Goal: Task Accomplishment & Management: Manage account settings

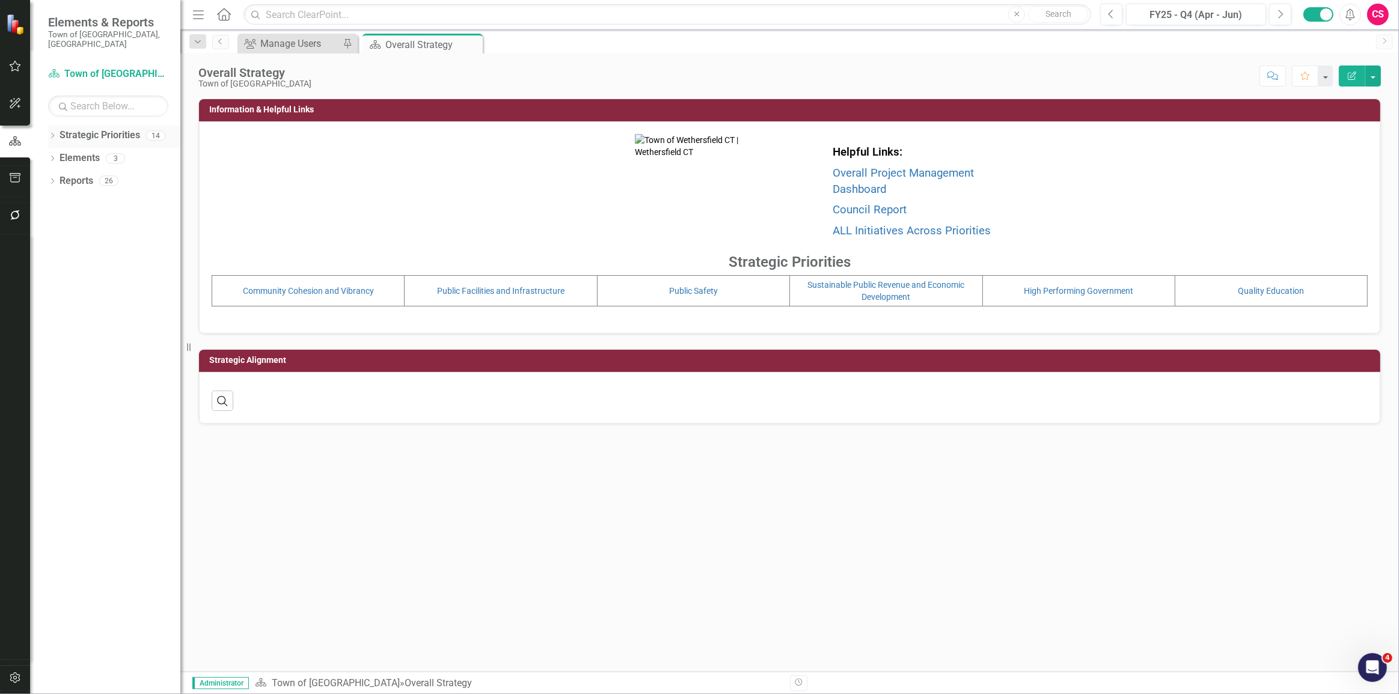
click at [53, 133] on icon "Dropdown" at bounding box center [52, 136] width 8 height 7
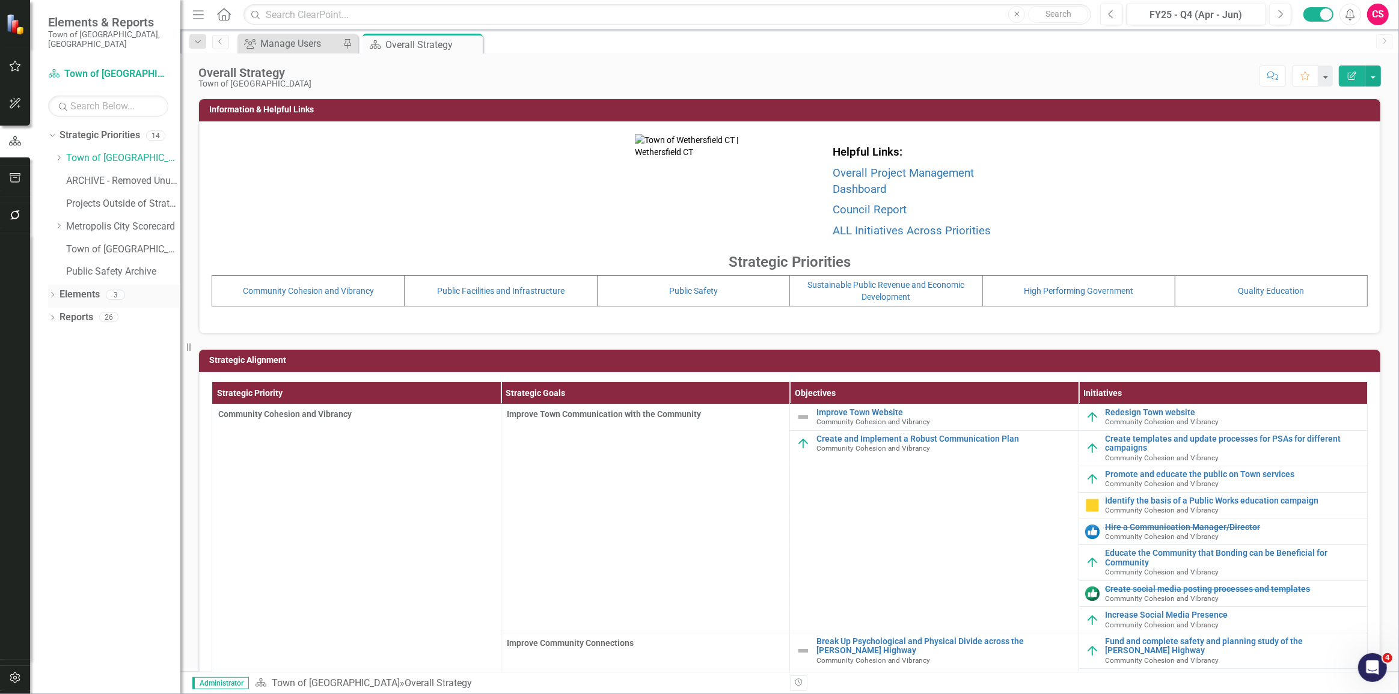
click at [66, 288] on link "Elements" at bounding box center [80, 295] width 40 height 14
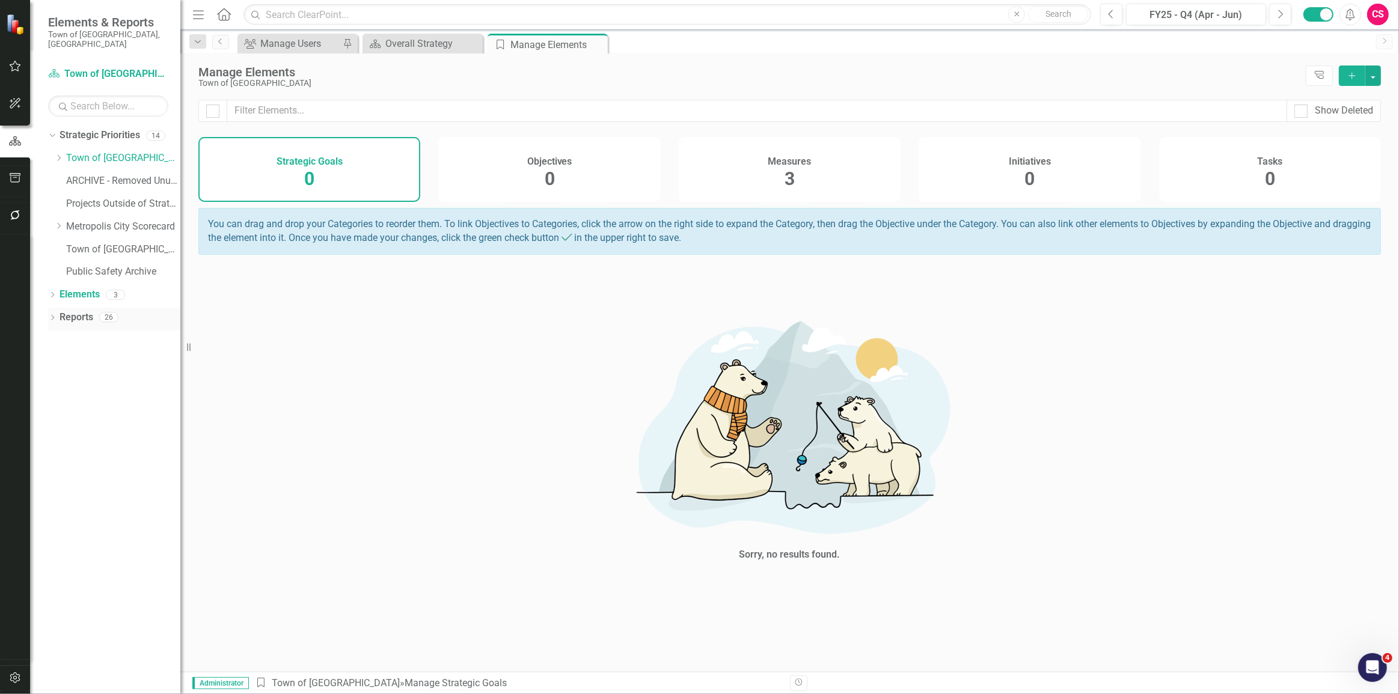
click at [70, 311] on link "Reports" at bounding box center [77, 318] width 34 height 14
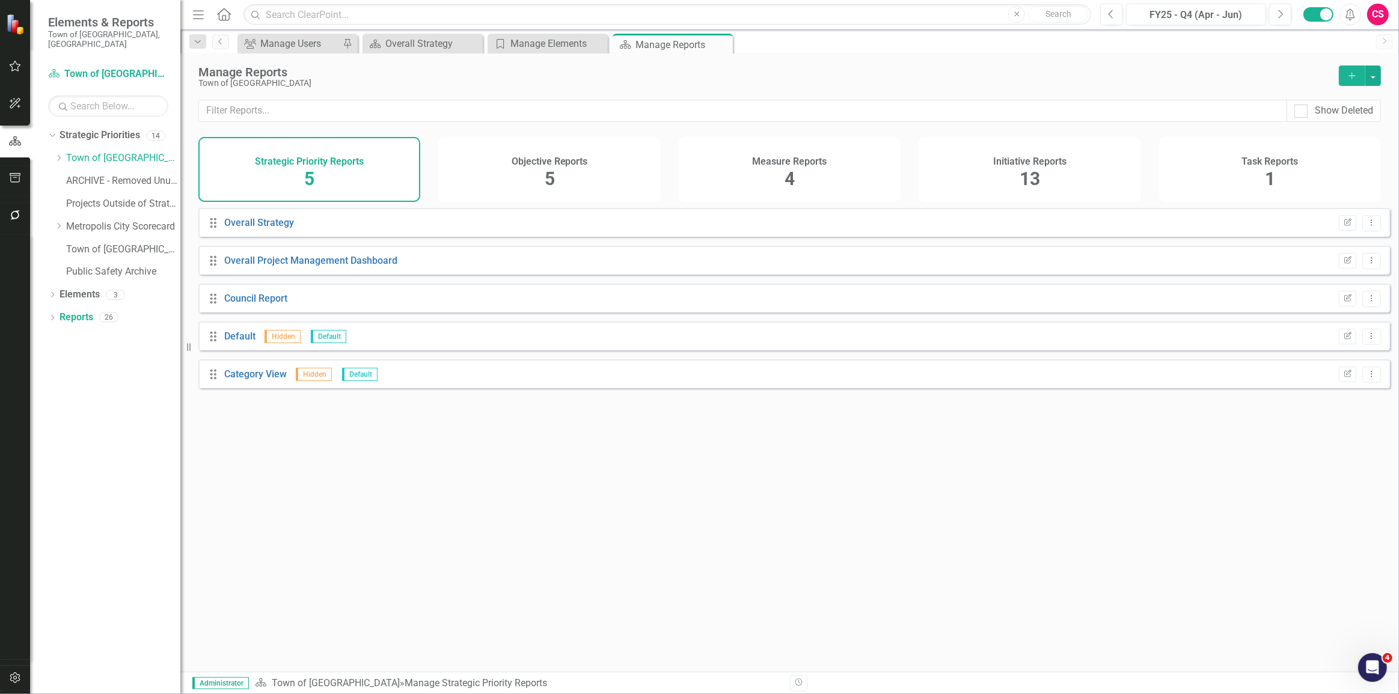
click at [1021, 183] on span "13" at bounding box center [1029, 178] width 20 height 21
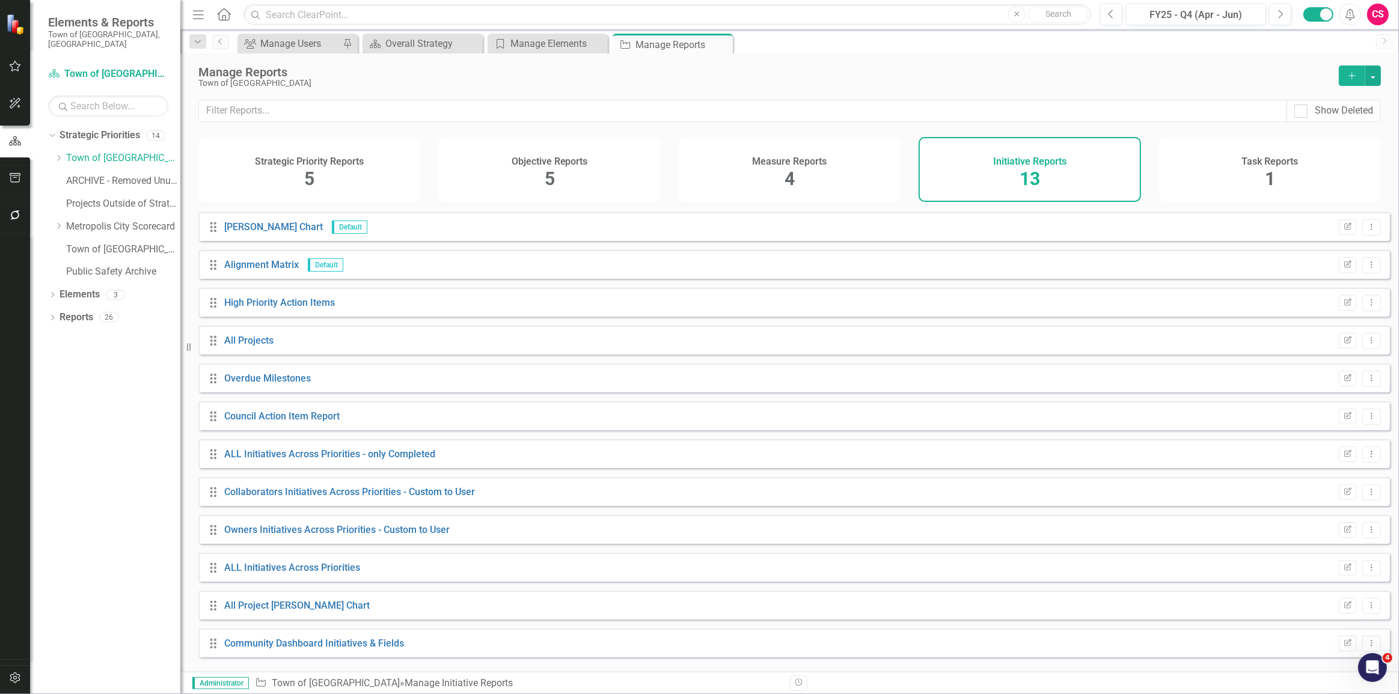
scroll to position [36, 0]
click at [368, 647] on link "Community Dashboard Initiatives & Fields" at bounding box center [314, 640] width 180 height 11
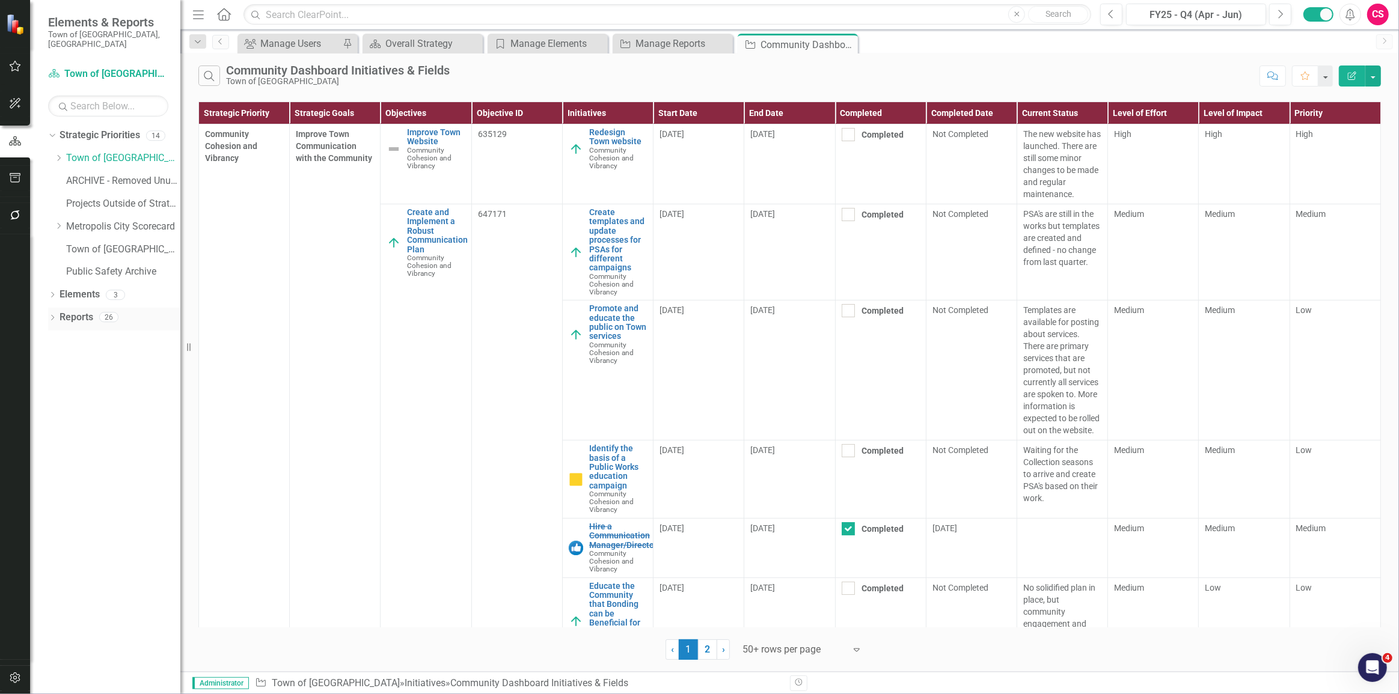
click at [84, 311] on link "Reports" at bounding box center [77, 318] width 34 height 14
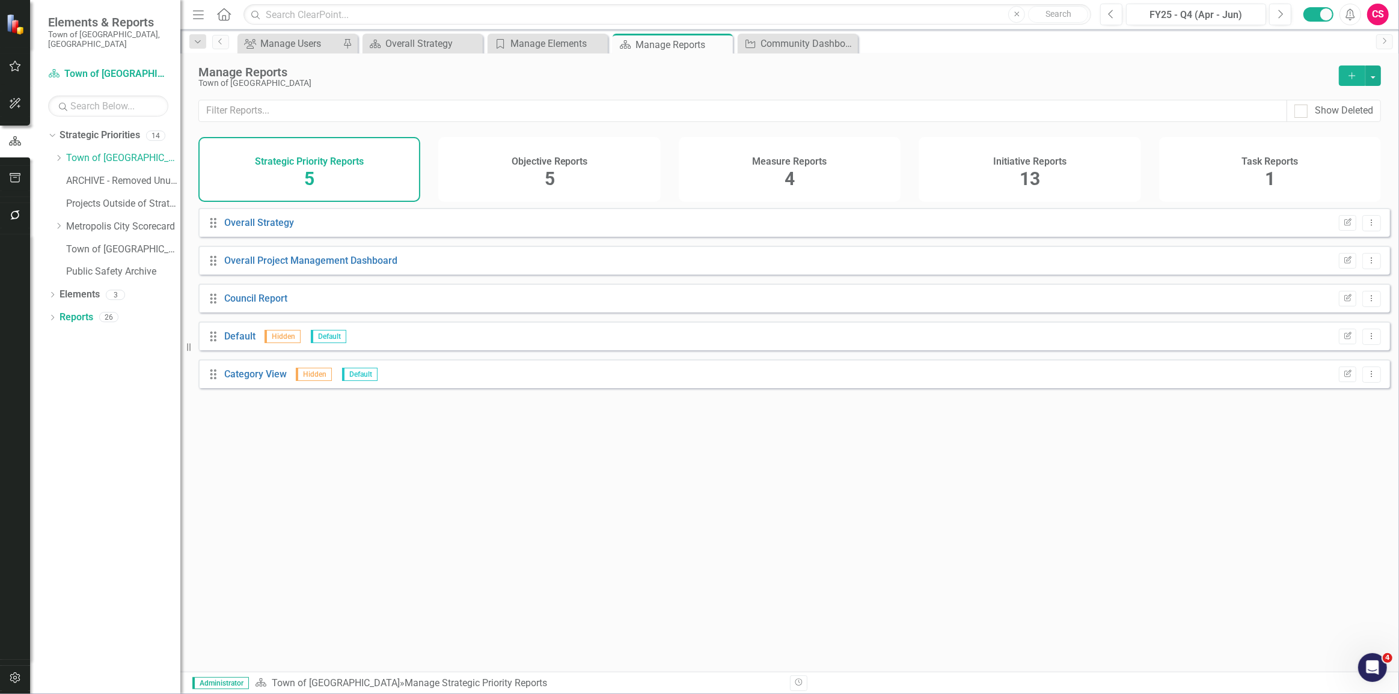
click at [1026, 176] on span "13" at bounding box center [1029, 178] width 20 height 21
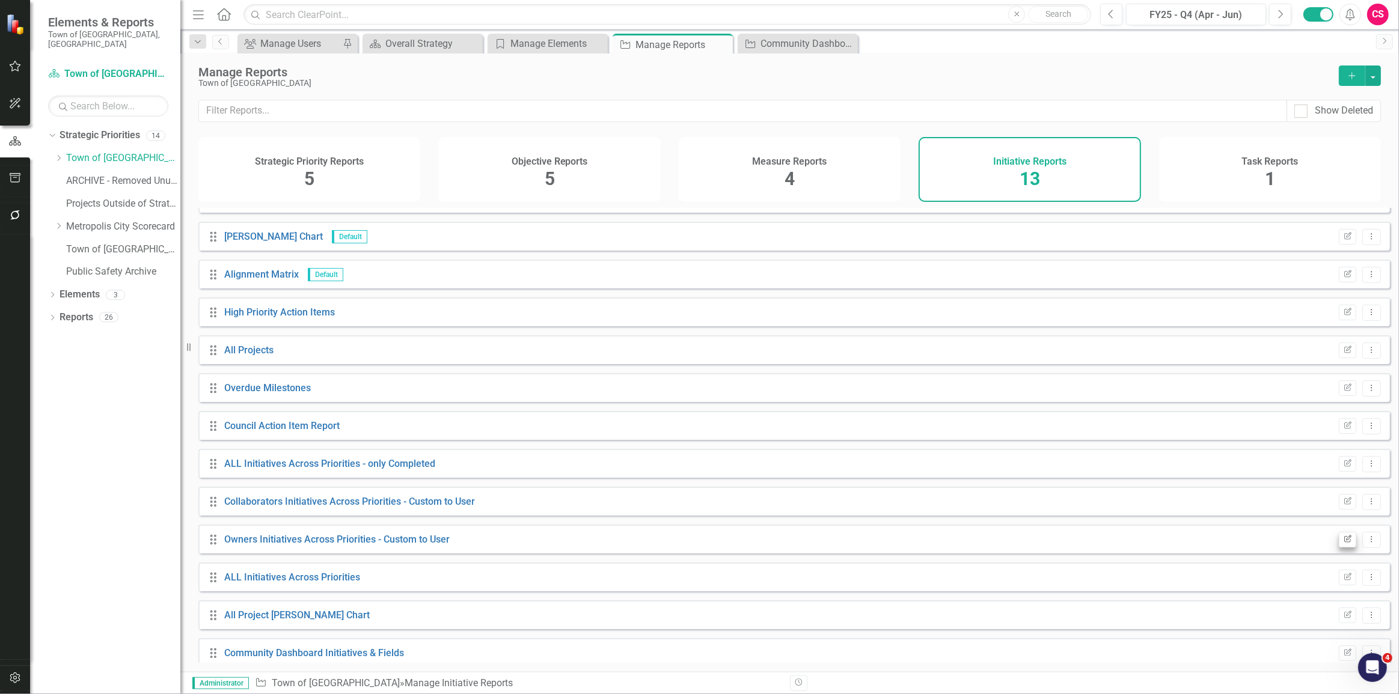
scroll to position [36, 0]
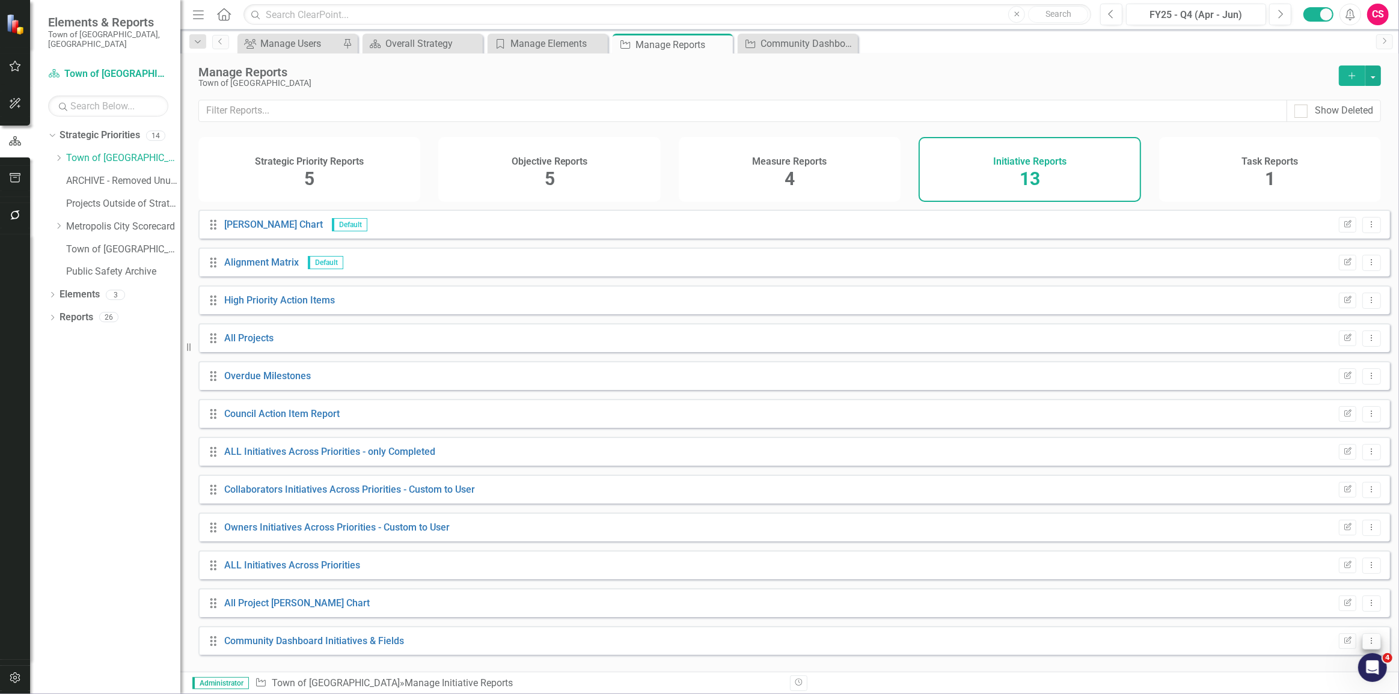
click at [1366, 644] on icon "Dropdown Menu" at bounding box center [1371, 641] width 10 height 8
click at [1334, 614] on link "Copy Duplicate Report" at bounding box center [1321, 607] width 99 height 22
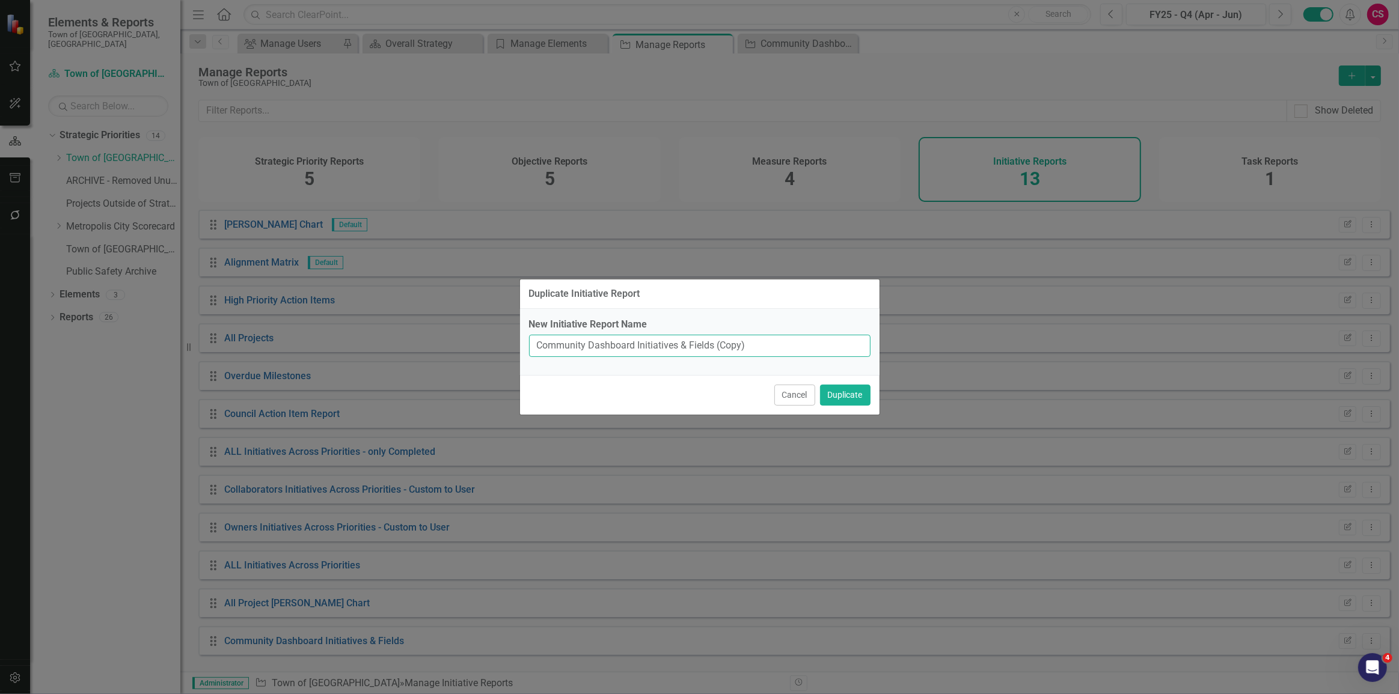
drag, startPoint x: 755, startPoint y: 341, endPoint x: 680, endPoint y: 343, distance: 74.6
click at [680, 343] on input "Community Dashboard Initiatives & Fields (Copy)" at bounding box center [699, 346] width 341 height 22
type input "Community Dashboard Initiatives Series"
click at [855, 393] on button "Duplicate" at bounding box center [845, 395] width 50 height 21
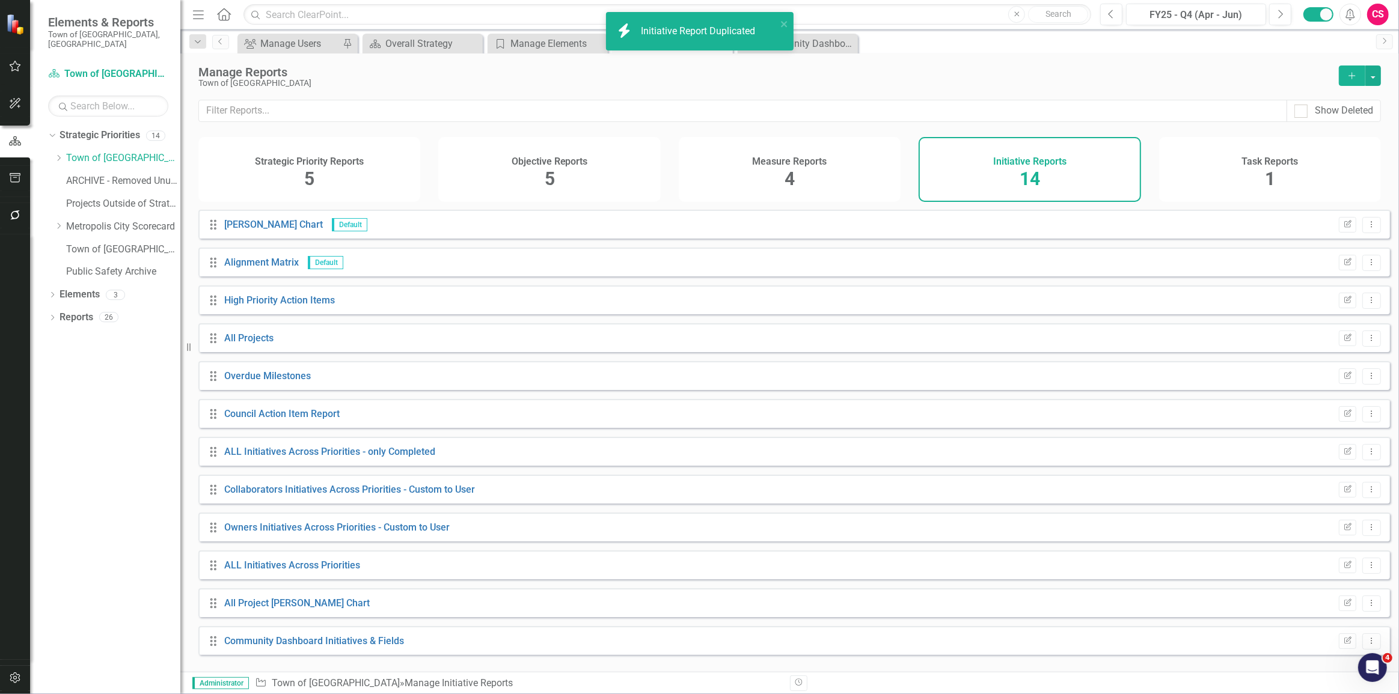
scroll to position [75, 0]
click at [352, 646] on link "Community Dashboard Initiatives Series" at bounding box center [310, 640] width 173 height 11
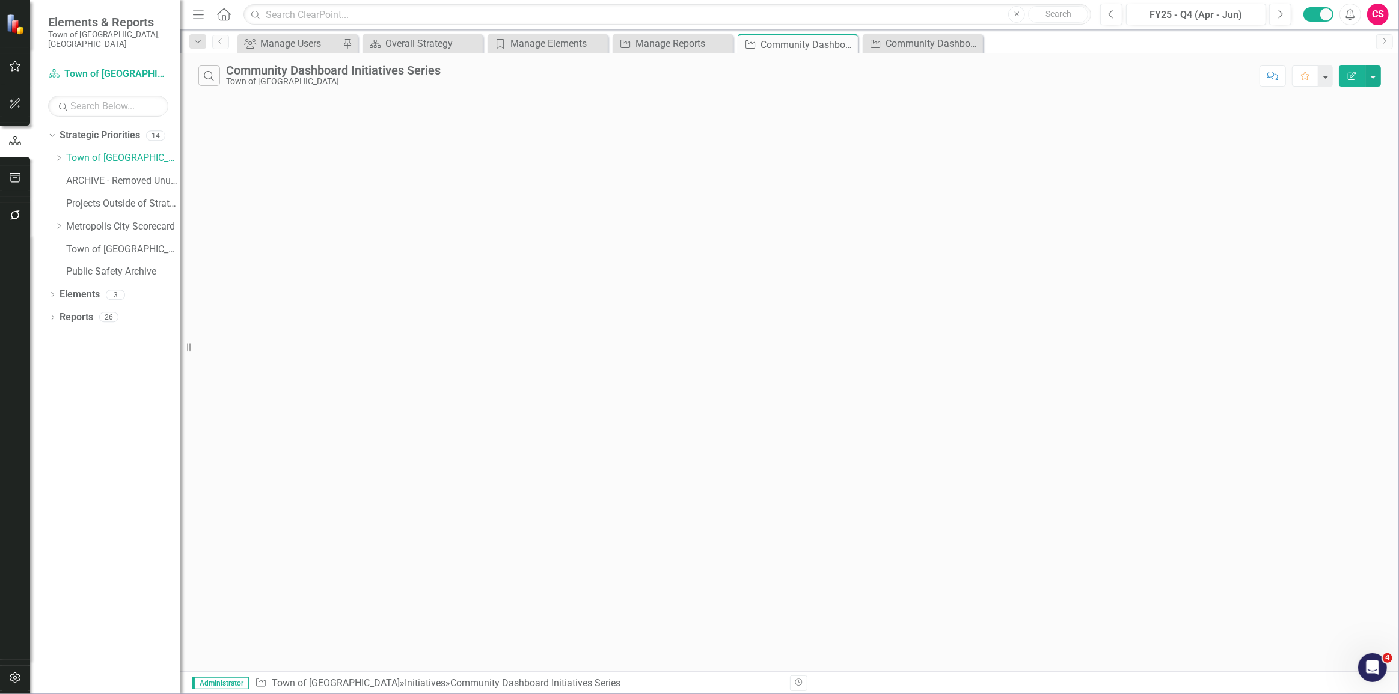
click at [1349, 81] on button "Edit Report" at bounding box center [1352, 76] width 26 height 21
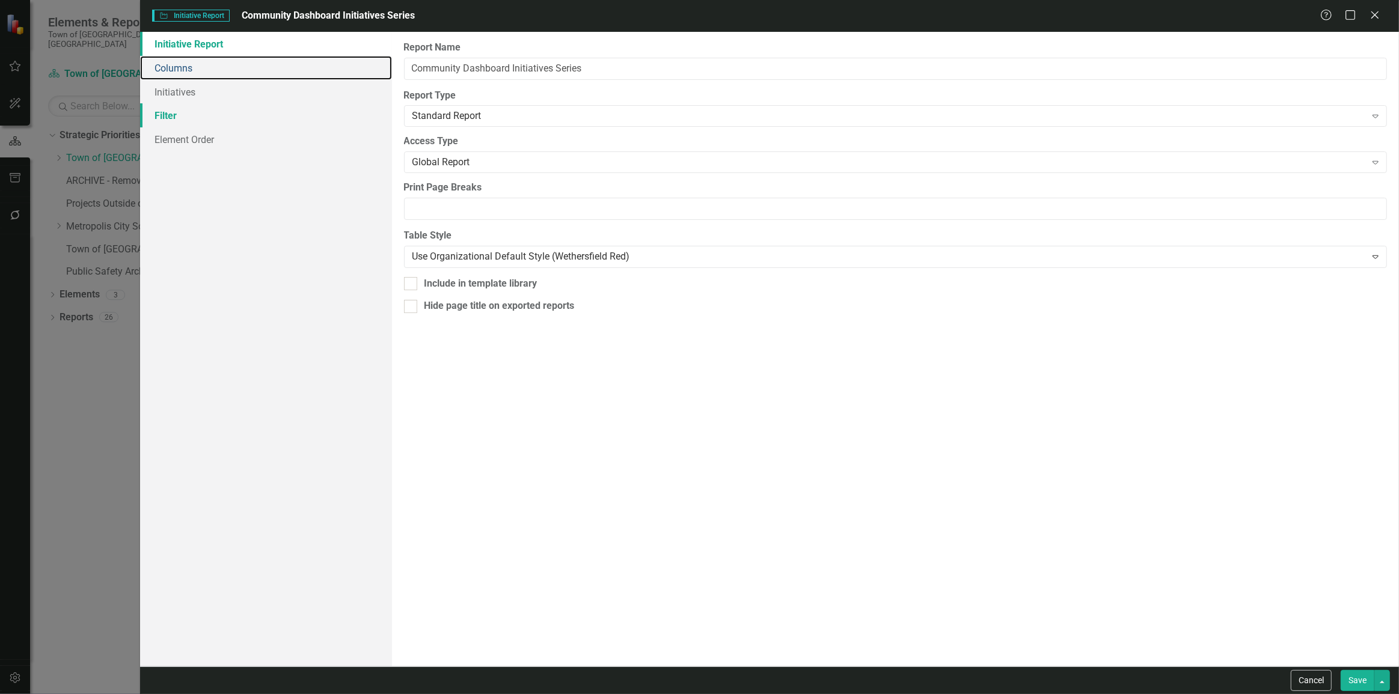
drag, startPoint x: 204, startPoint y: 66, endPoint x: 385, endPoint y: 108, distance: 185.8
click at [204, 66] on link "Columns" at bounding box center [266, 68] width 252 height 24
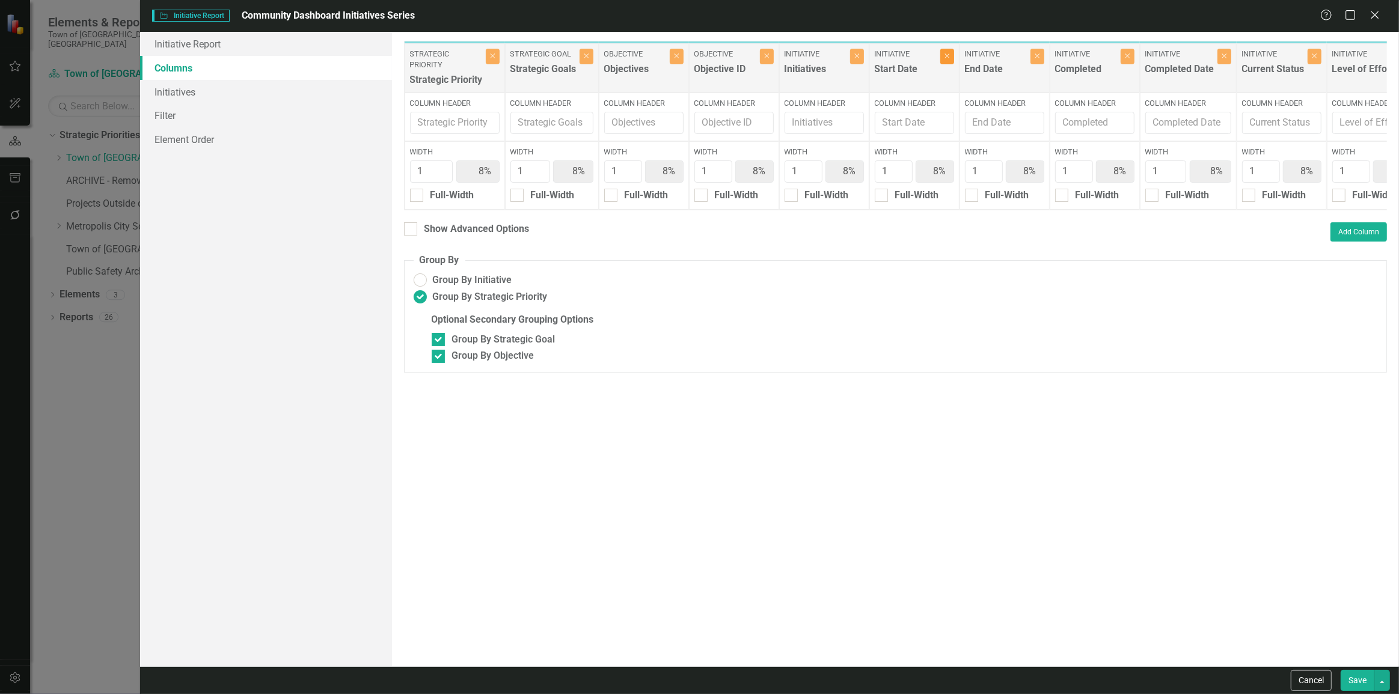
click at [944, 58] on button "Close" at bounding box center [947, 57] width 14 height 16
click at [951, 61] on button "Close" at bounding box center [947, 57] width 14 height 16
type input "9%"
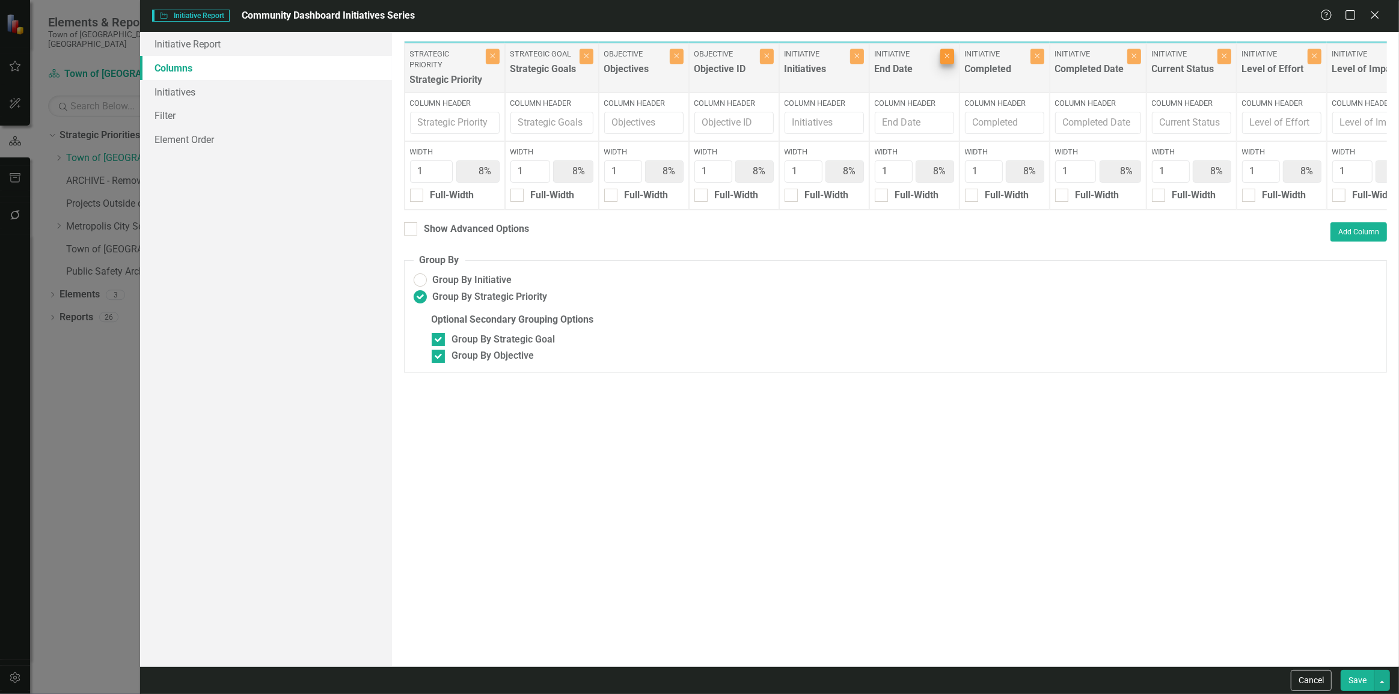
type input "9%"
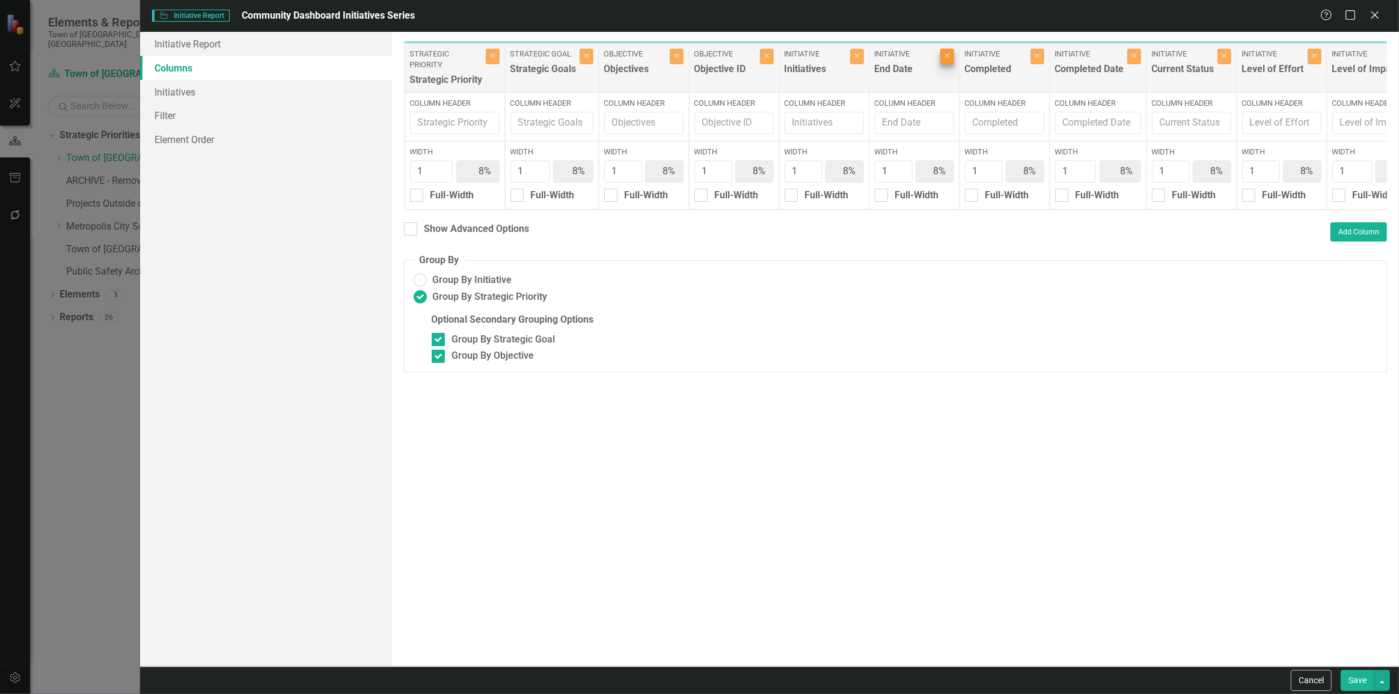
type input "9%"
click at [951, 61] on button "Close" at bounding box center [947, 57] width 14 height 16
type input "10%"
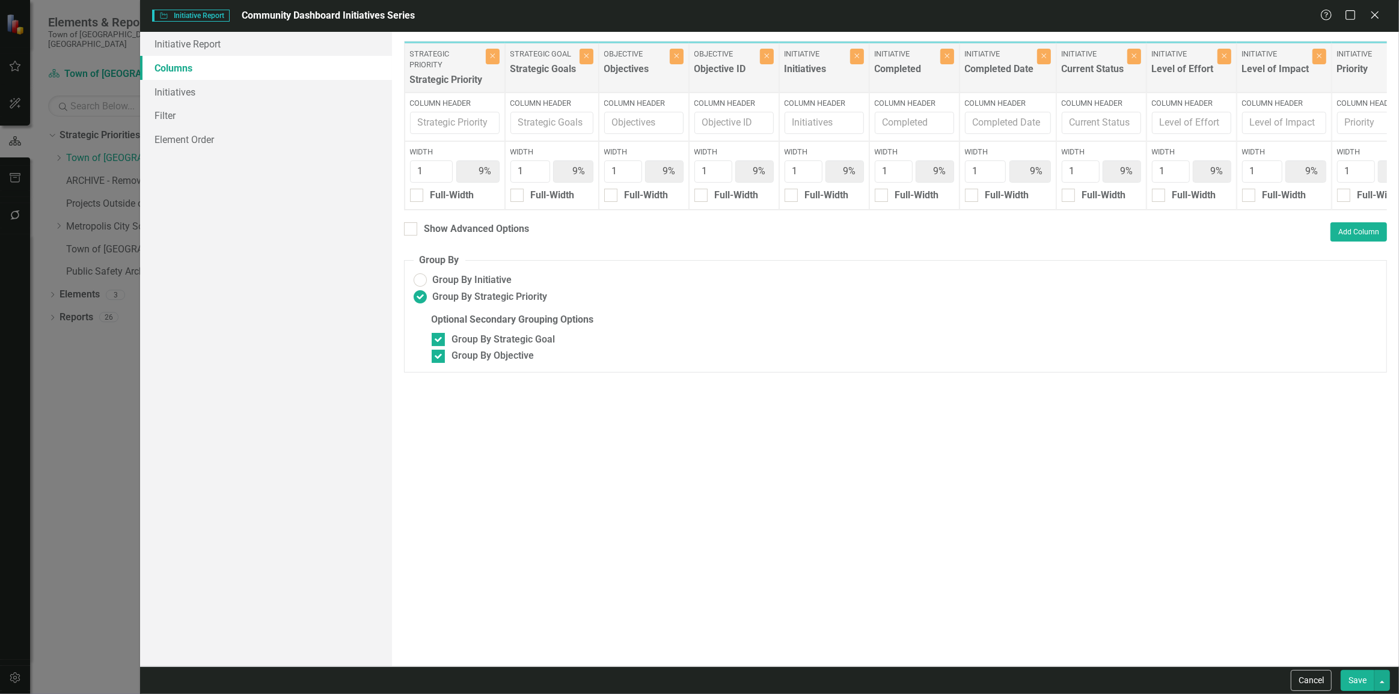
type input "10%"
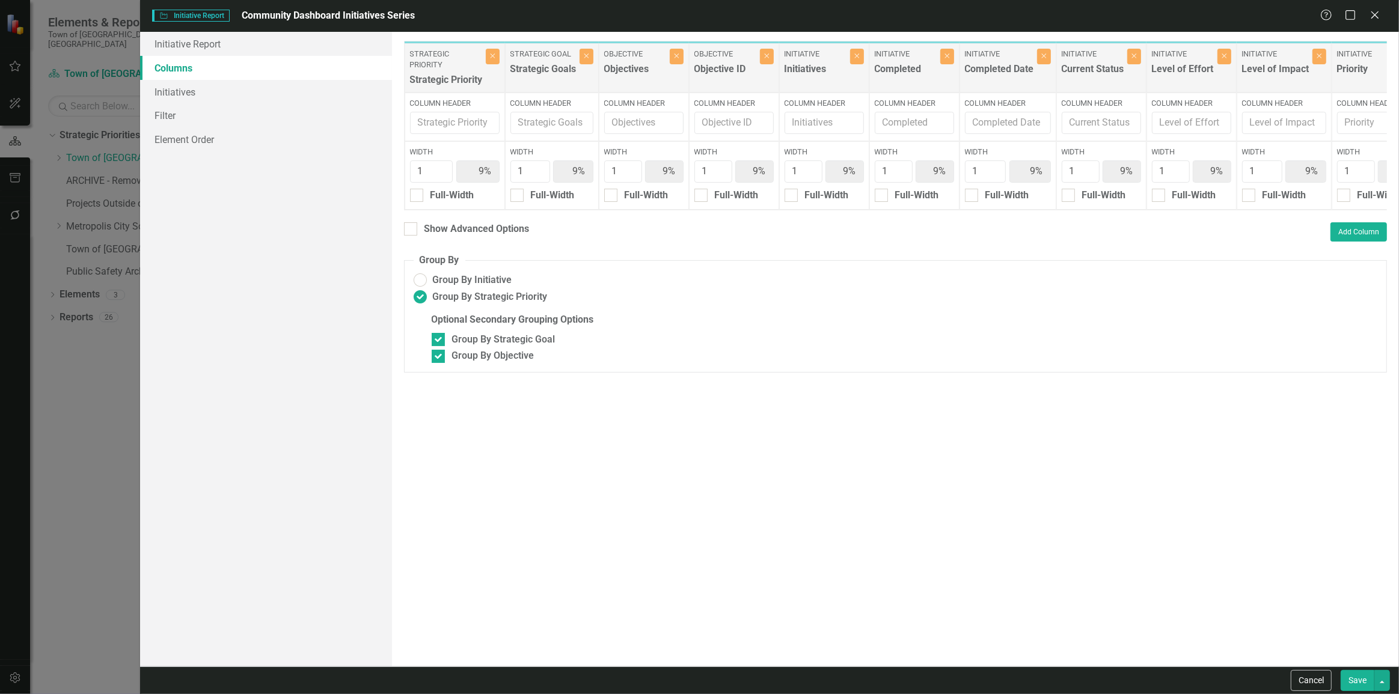
type input "10%"
click at [951, 61] on button "Close" at bounding box center [954, 57] width 14 height 16
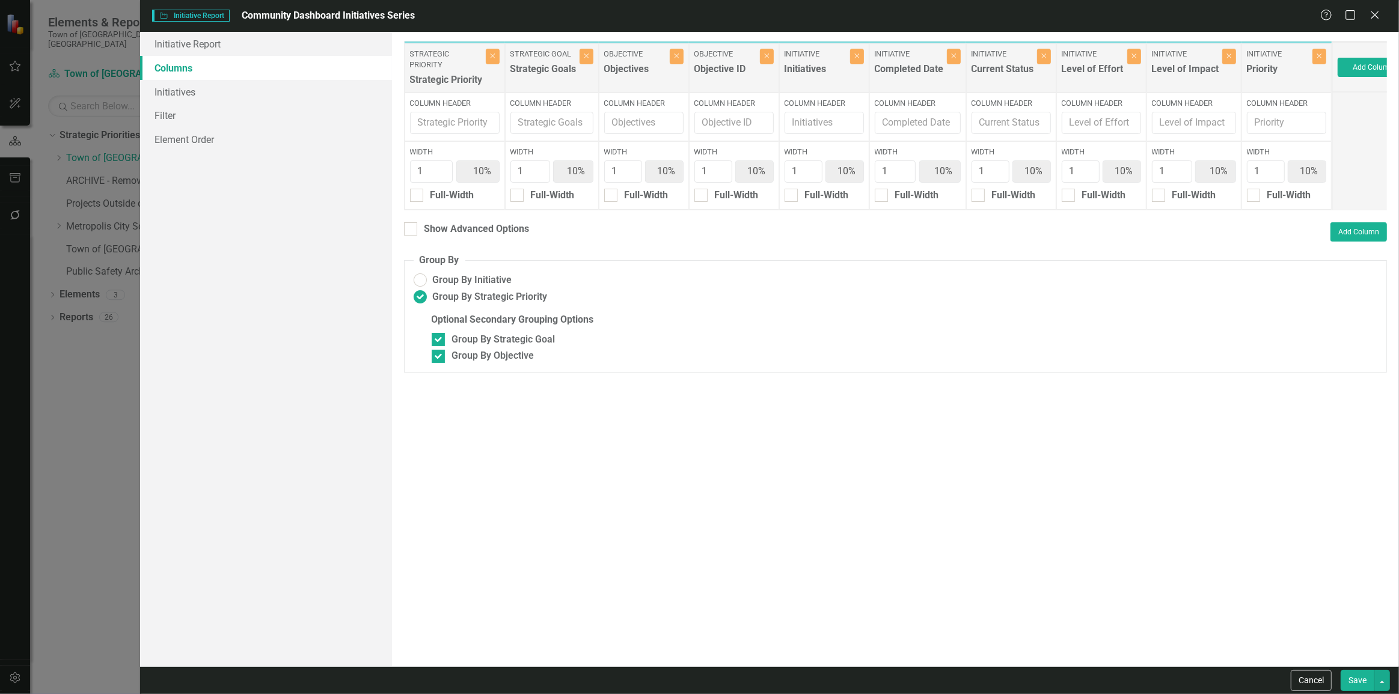
type input "11%"
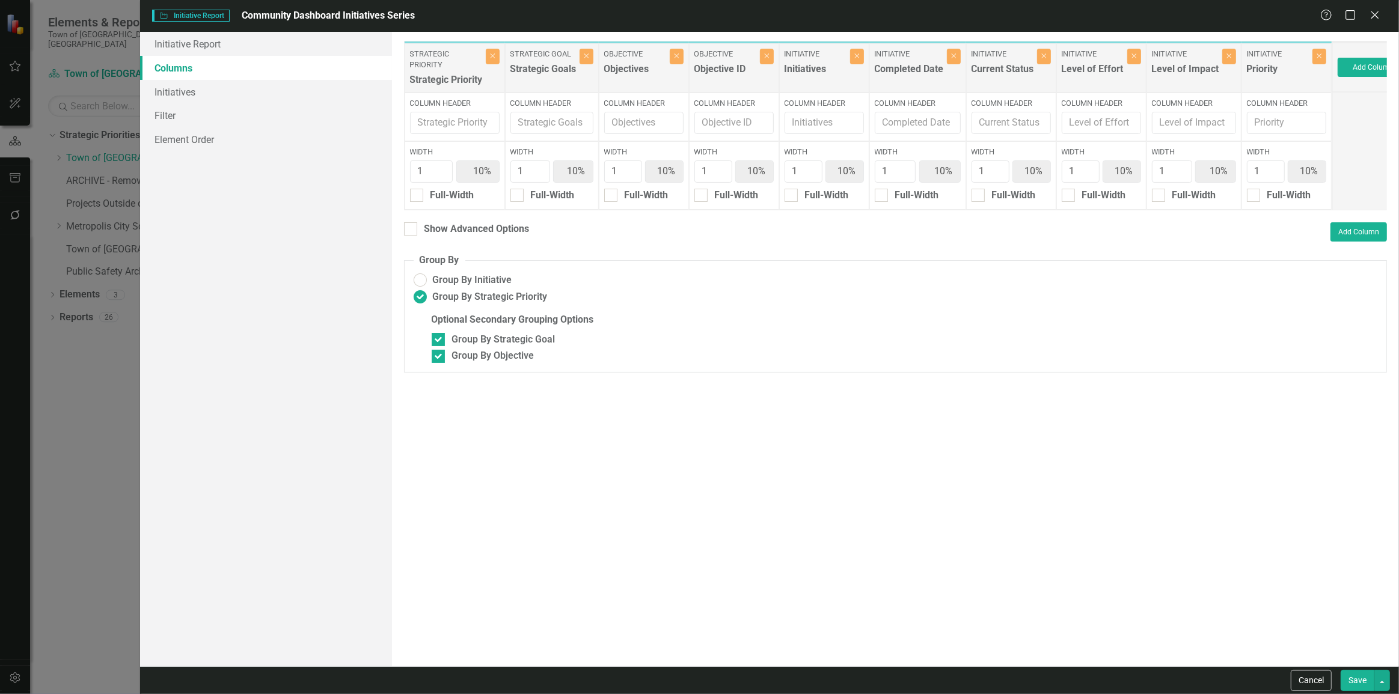
type input "11%"
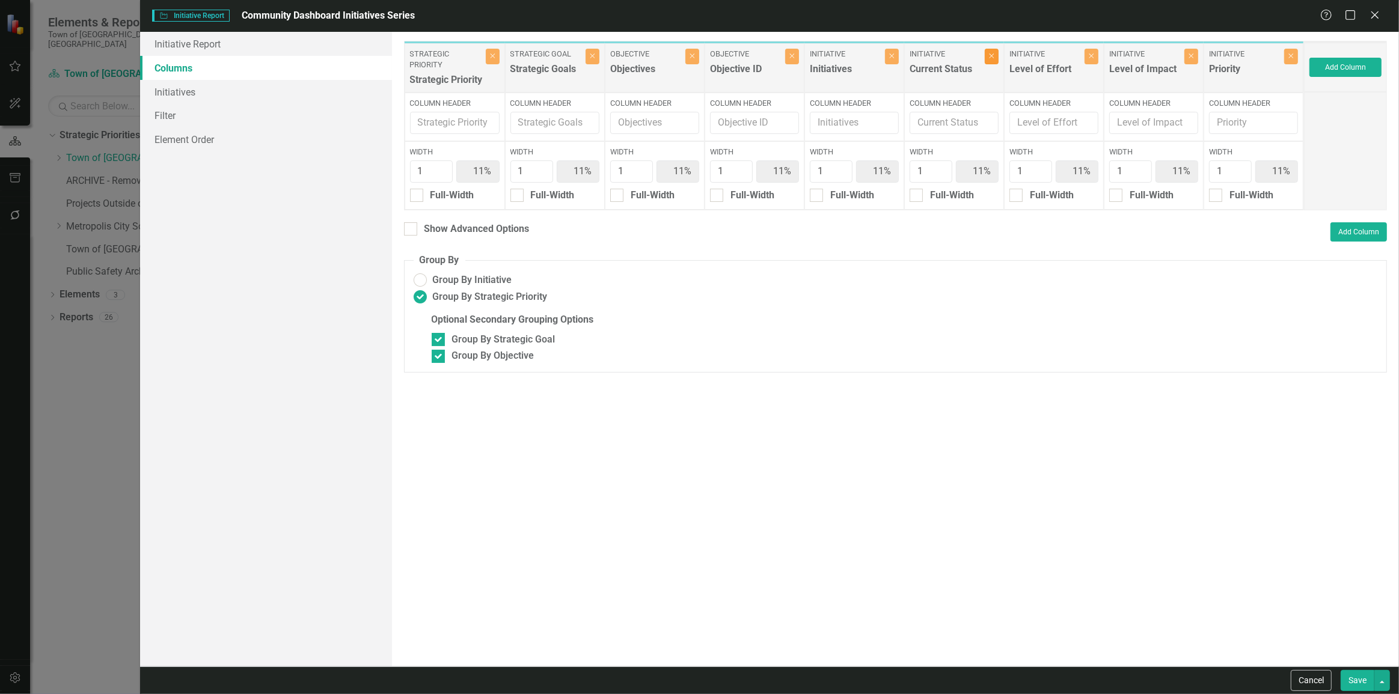
click at [998, 63] on button "Close" at bounding box center [992, 57] width 14 height 16
type input "13%"
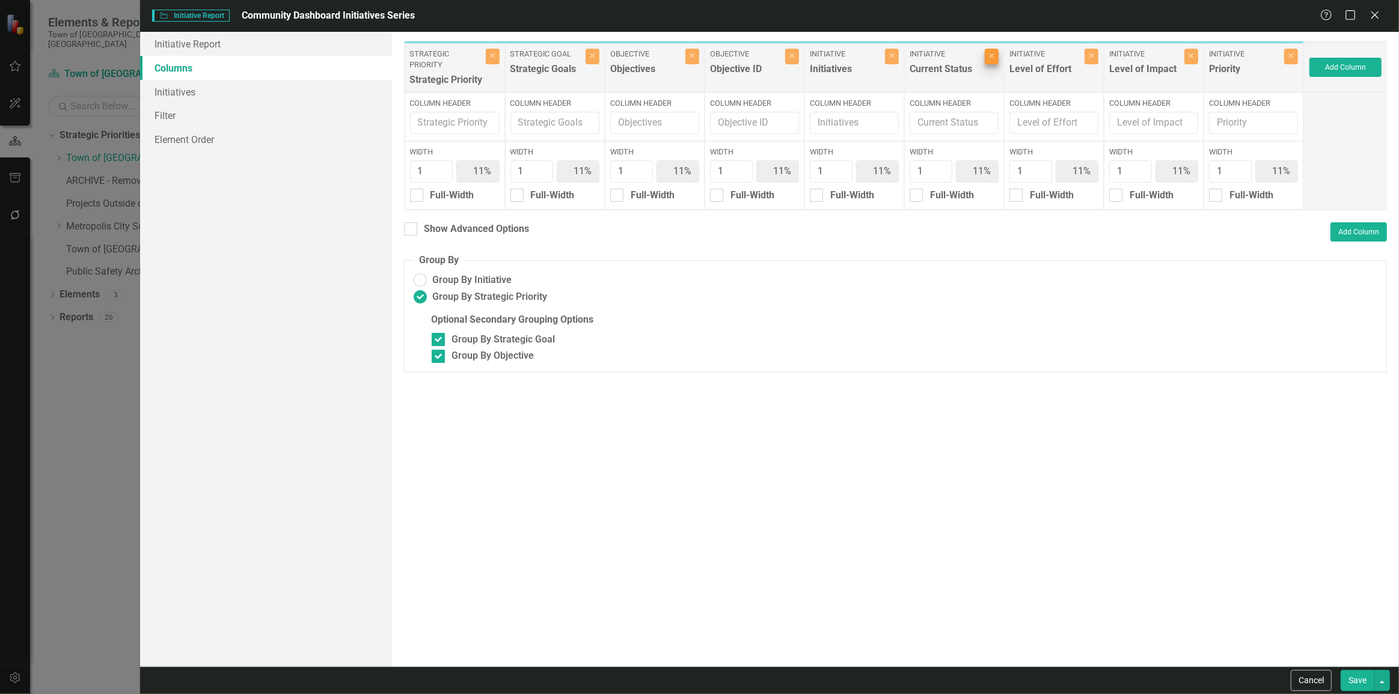
type input "13%"
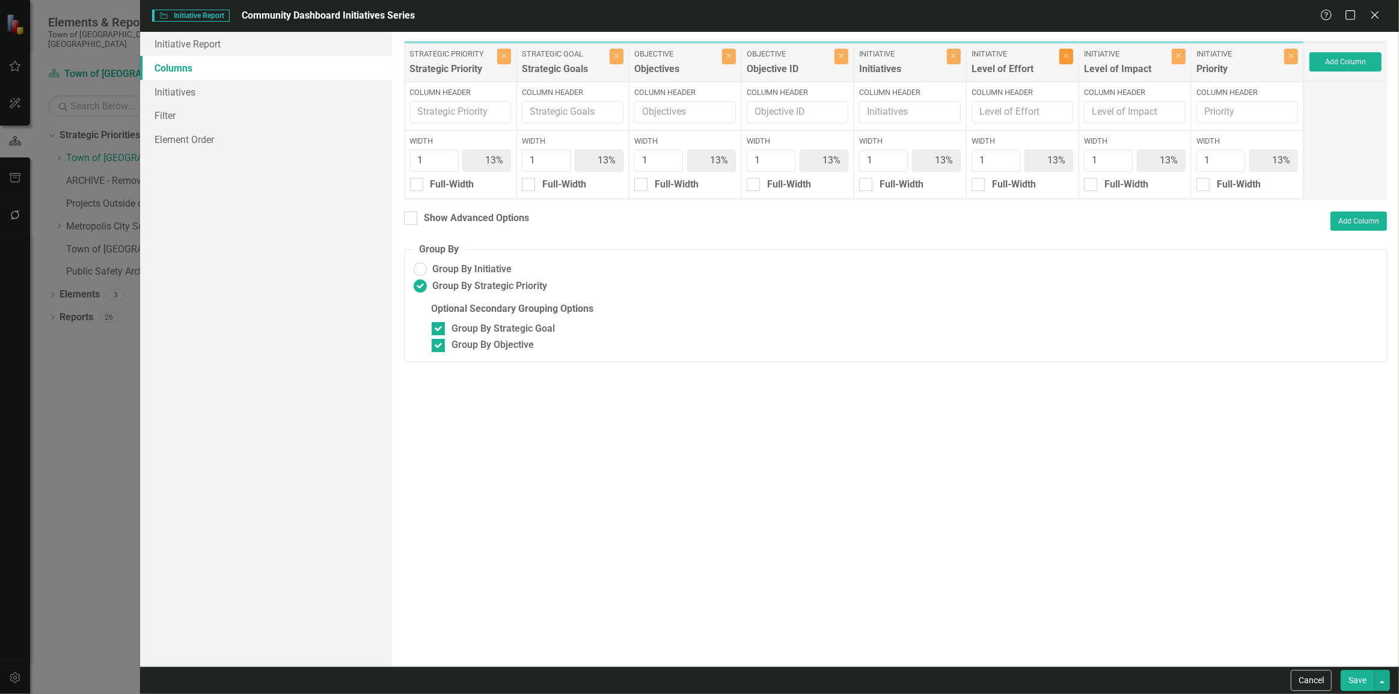
click at [1069, 59] on button "Close" at bounding box center [1066, 57] width 14 height 16
type input "14%"
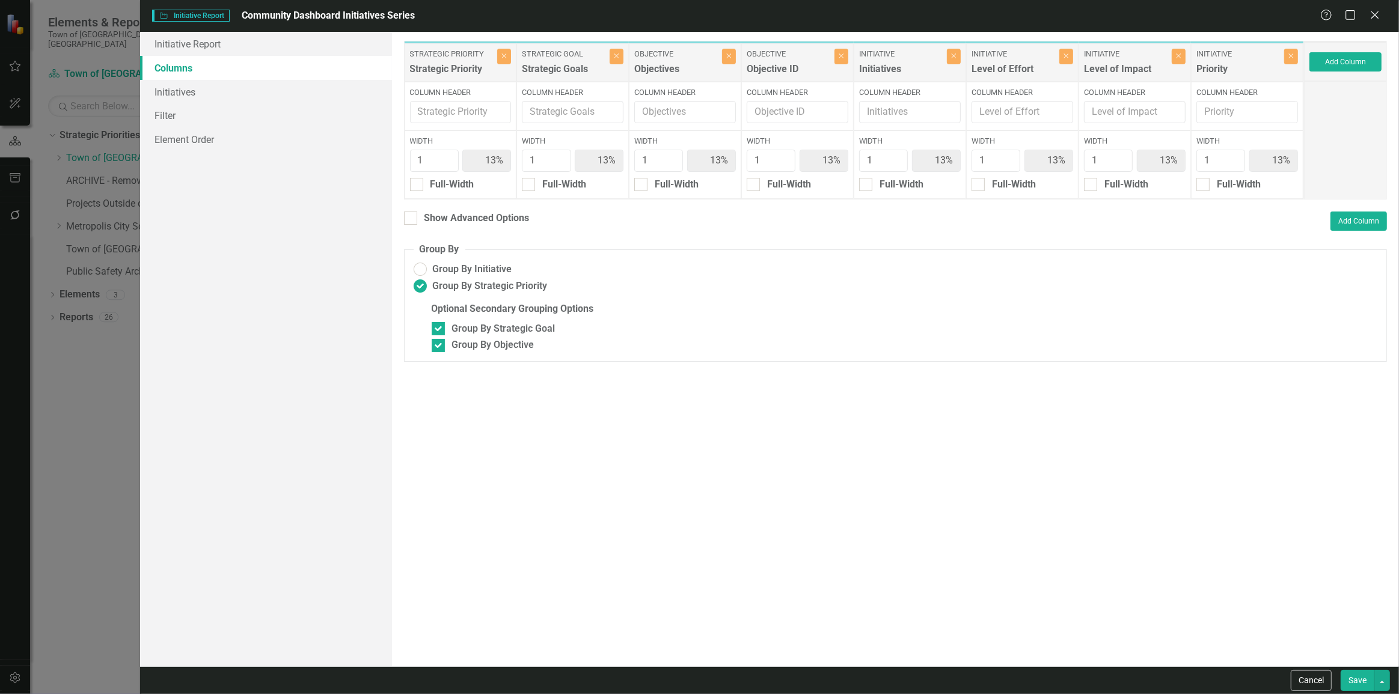
type input "14%"
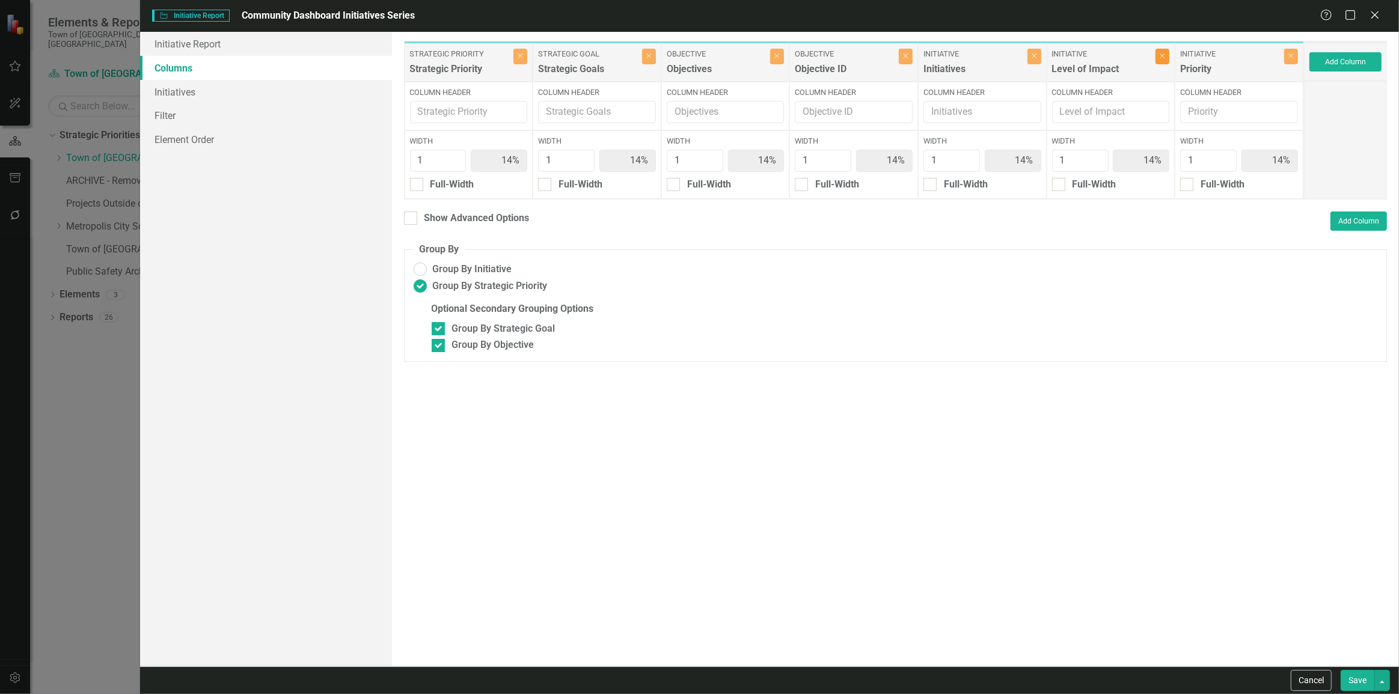
click at [1163, 55] on icon "Close" at bounding box center [1162, 55] width 5 height 7
type input "17%"
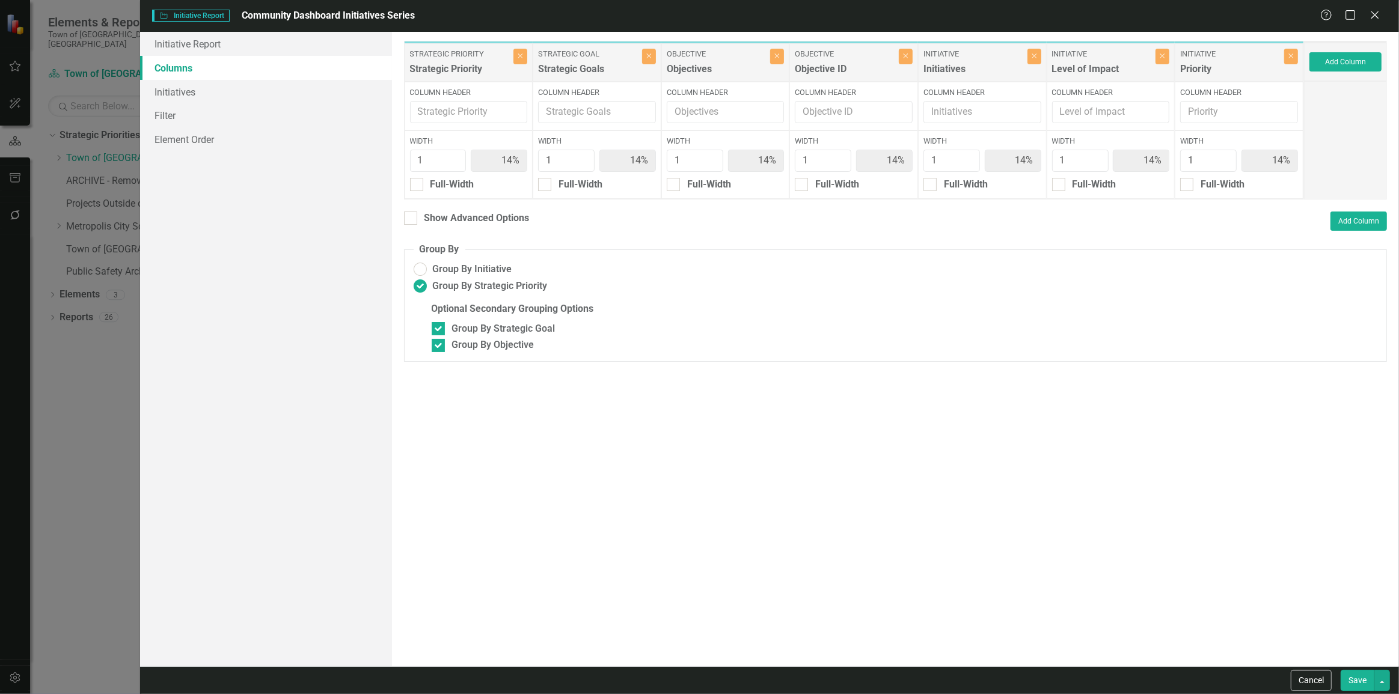
type input "17%"
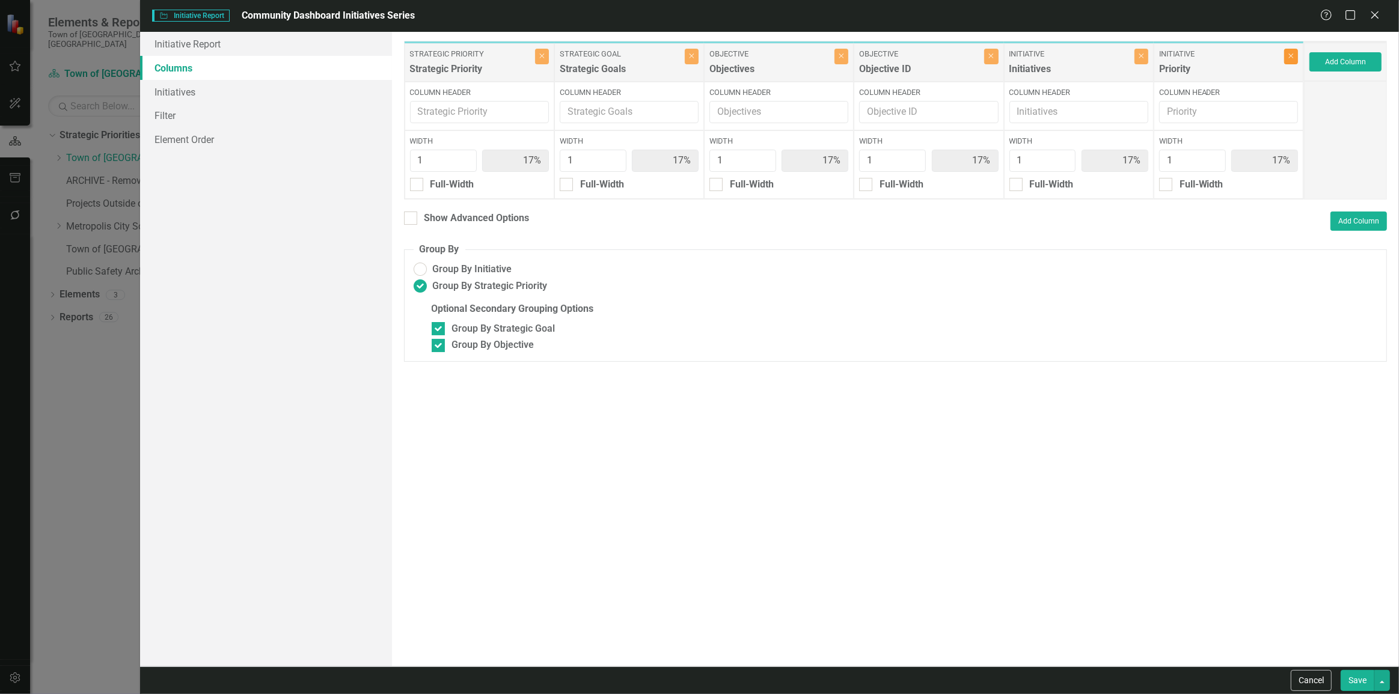
click at [1288, 55] on icon "Close" at bounding box center [1290, 55] width 5 height 7
type input "20%"
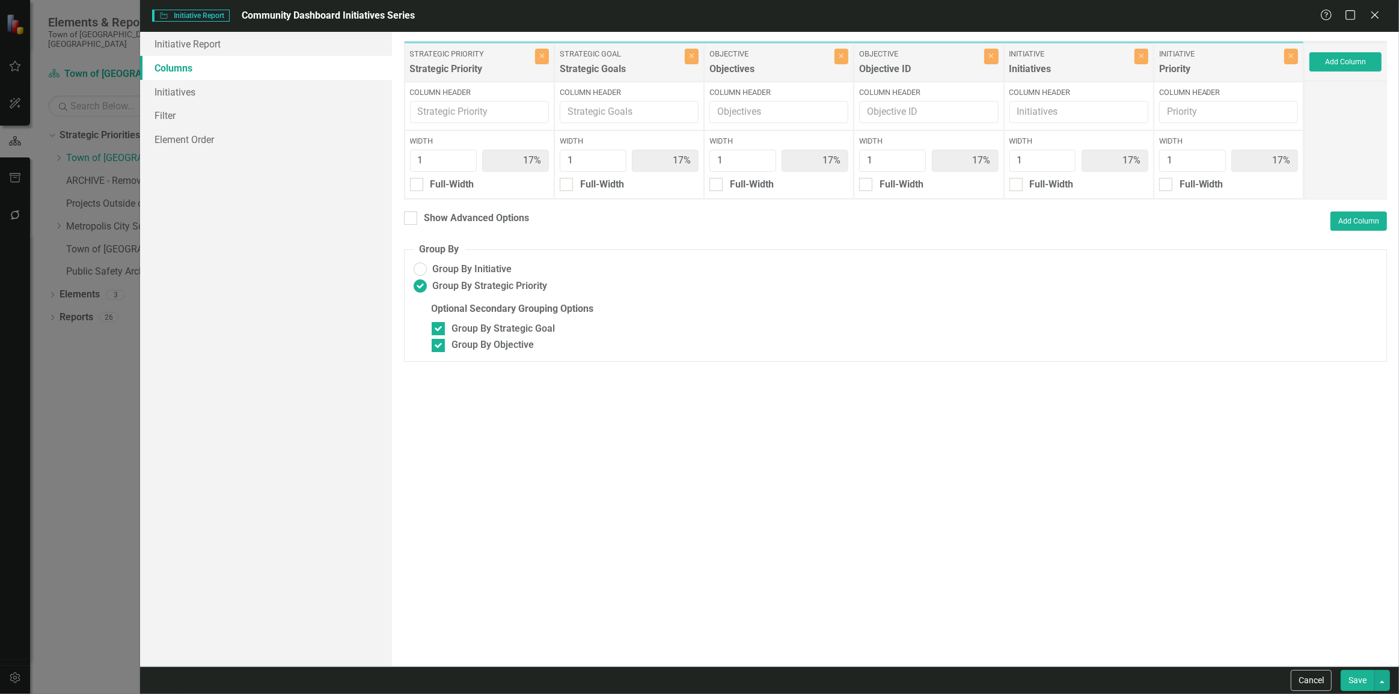
type input "20%"
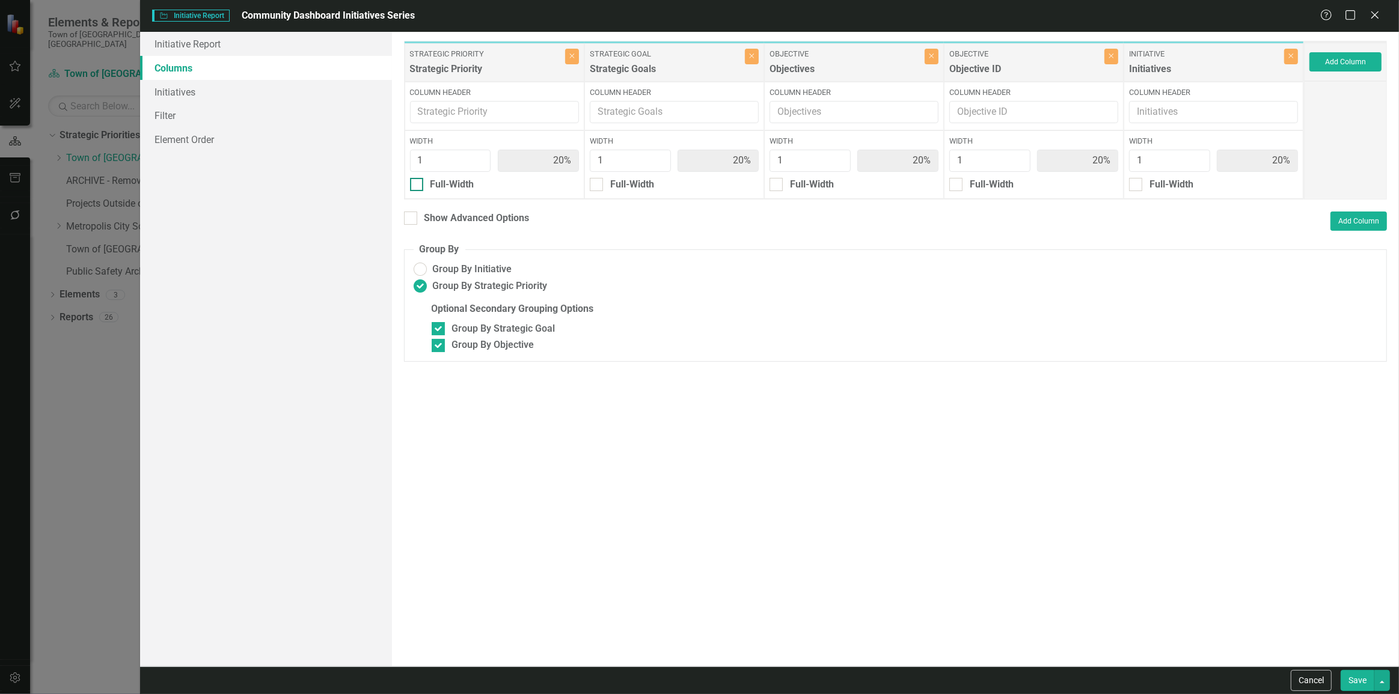
drag, startPoint x: 503, startPoint y: 216, endPoint x: 576, endPoint y: 224, distance: 73.7
click at [503, 216] on div "Show Advanced Options" at bounding box center [476, 219] width 105 height 14
click at [412, 216] on input "Show Advanced Options" at bounding box center [408, 216] width 8 height 8
checkbox input "true"
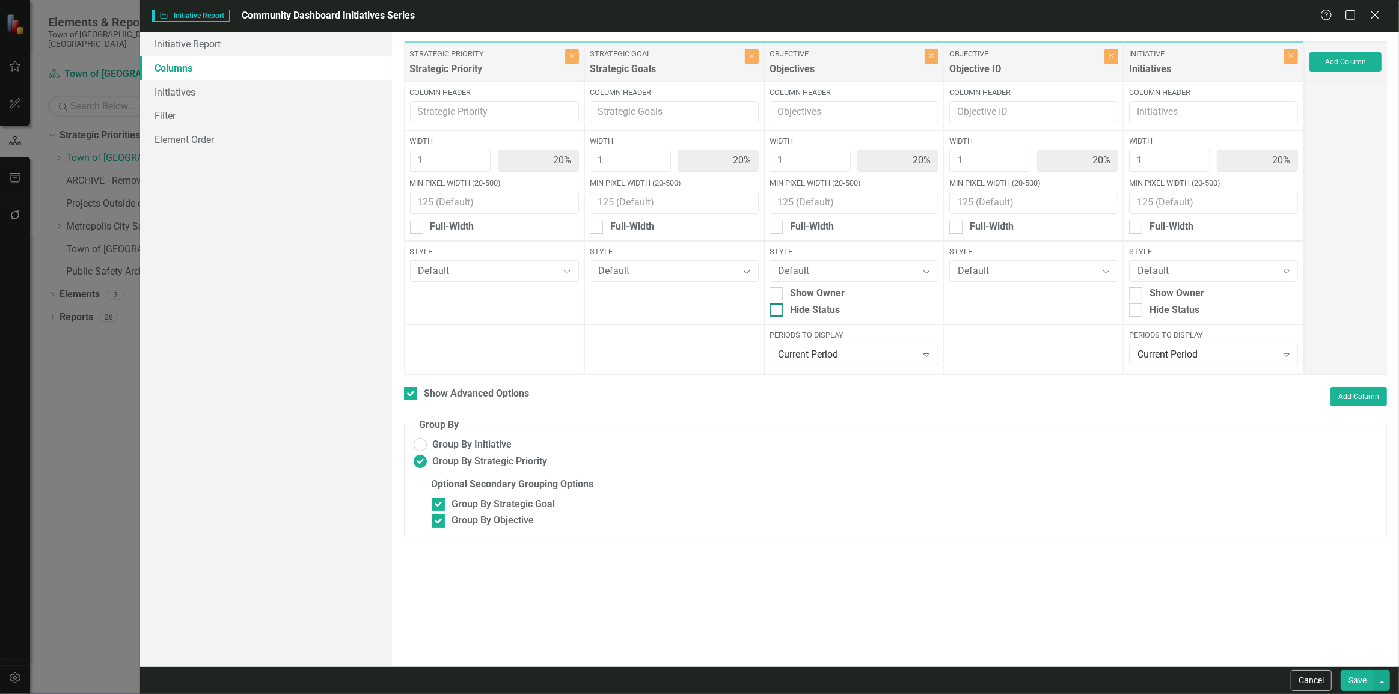
drag, startPoint x: 821, startPoint y: 310, endPoint x: 828, endPoint y: 310, distance: 7.2
click at [822, 310] on div "Hide Status" at bounding box center [815, 311] width 50 height 14
click at [777, 310] on input "Hide Status" at bounding box center [773, 308] width 8 height 8
checkbox input "true"
click at [1184, 314] on div "Hide Status" at bounding box center [1174, 311] width 50 height 14
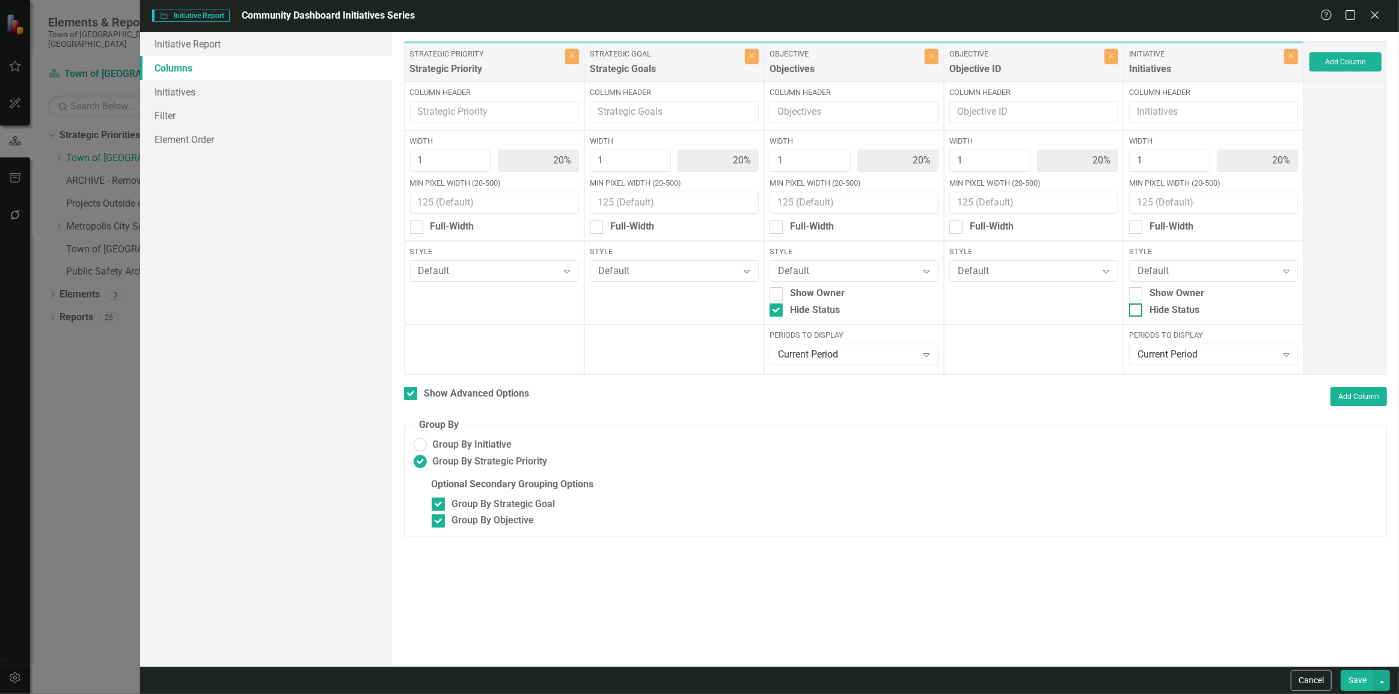
click at [1137, 311] on input "Hide Status" at bounding box center [1133, 308] width 8 height 8
checkbox input "true"
click at [1345, 69] on button "Add Column" at bounding box center [1345, 61] width 72 height 19
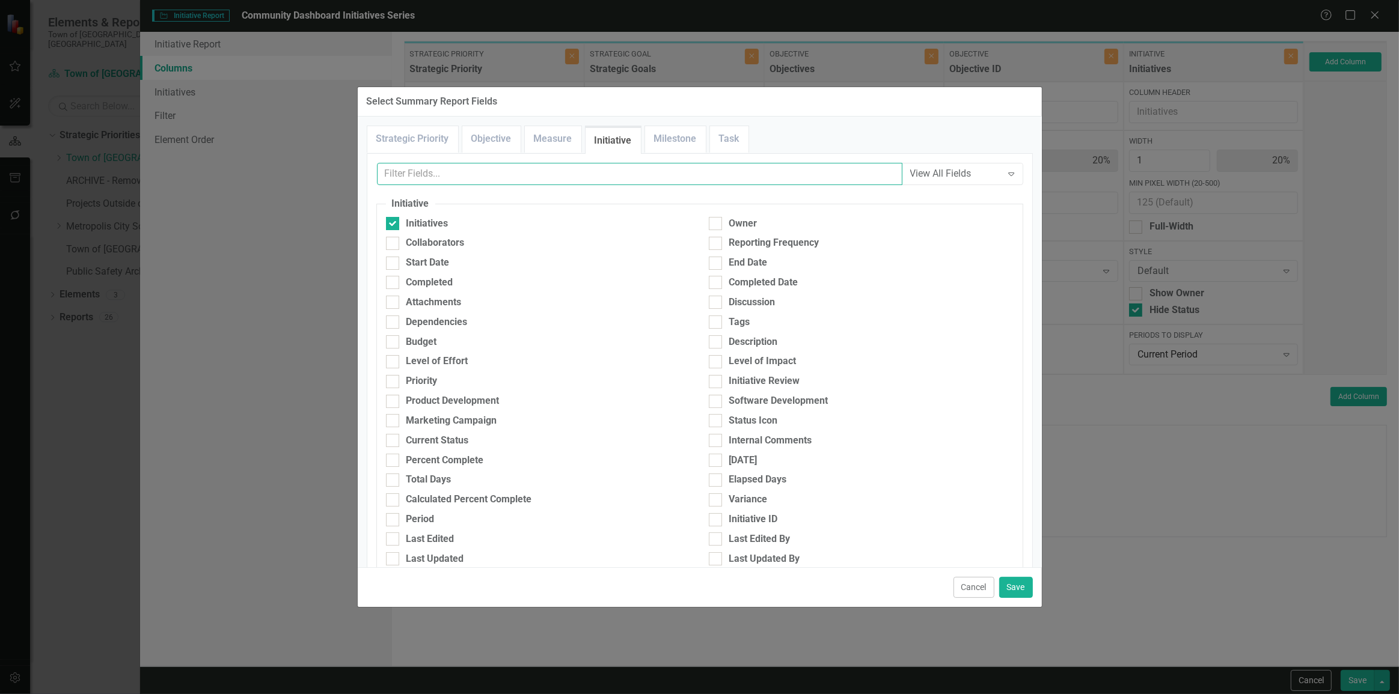
click at [488, 180] on input "text" at bounding box center [639, 174] width 525 height 22
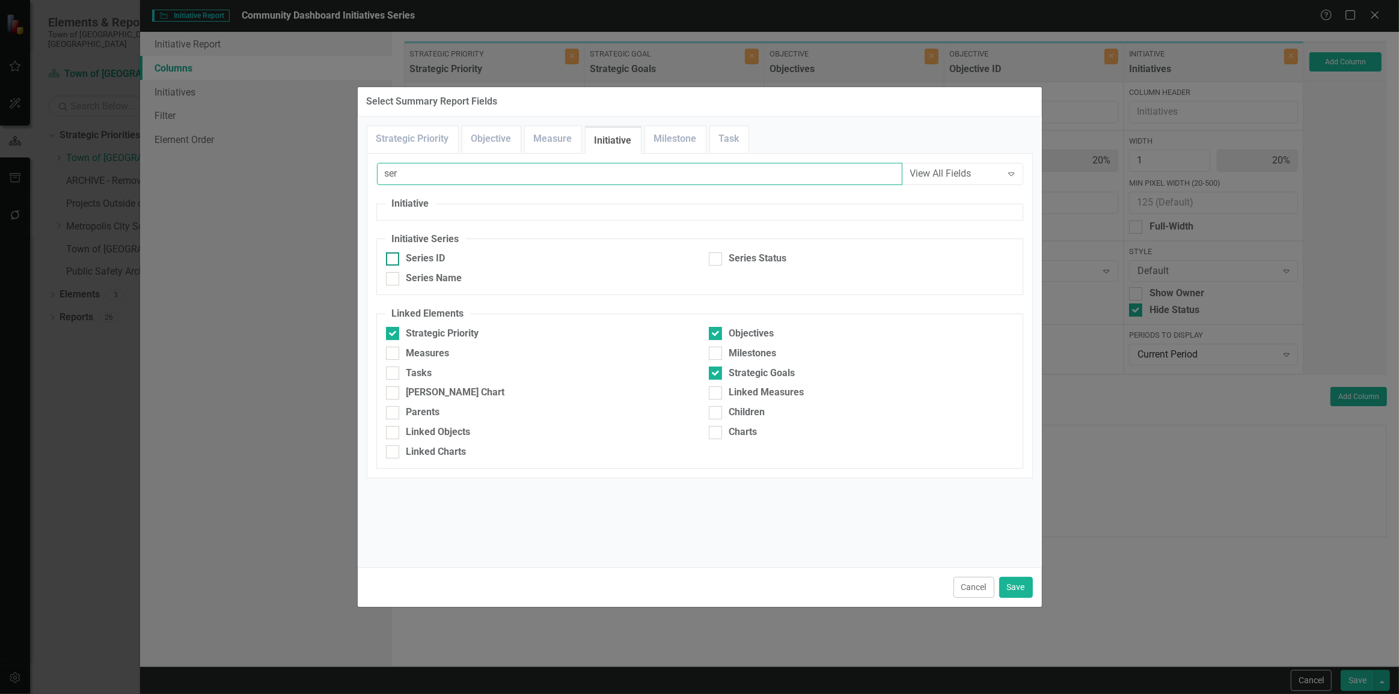
type input "ser"
click at [444, 259] on div "Series ID" at bounding box center [425, 259] width 39 height 14
click at [394, 259] on input "Series ID" at bounding box center [390, 256] width 8 height 8
checkbox input "true"
drag, startPoint x: 1018, startPoint y: 588, endPoint x: 1192, endPoint y: 269, distance: 363.4
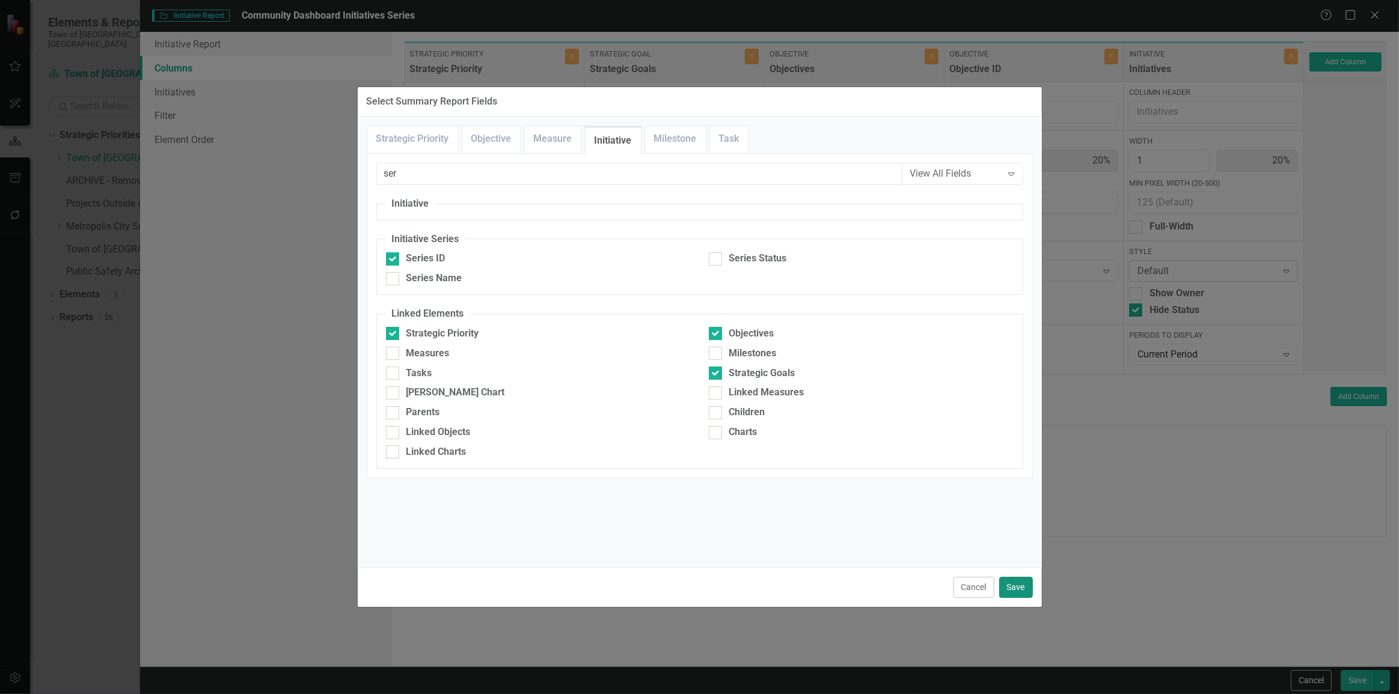
click at [1021, 584] on button "Save" at bounding box center [1016, 587] width 34 height 21
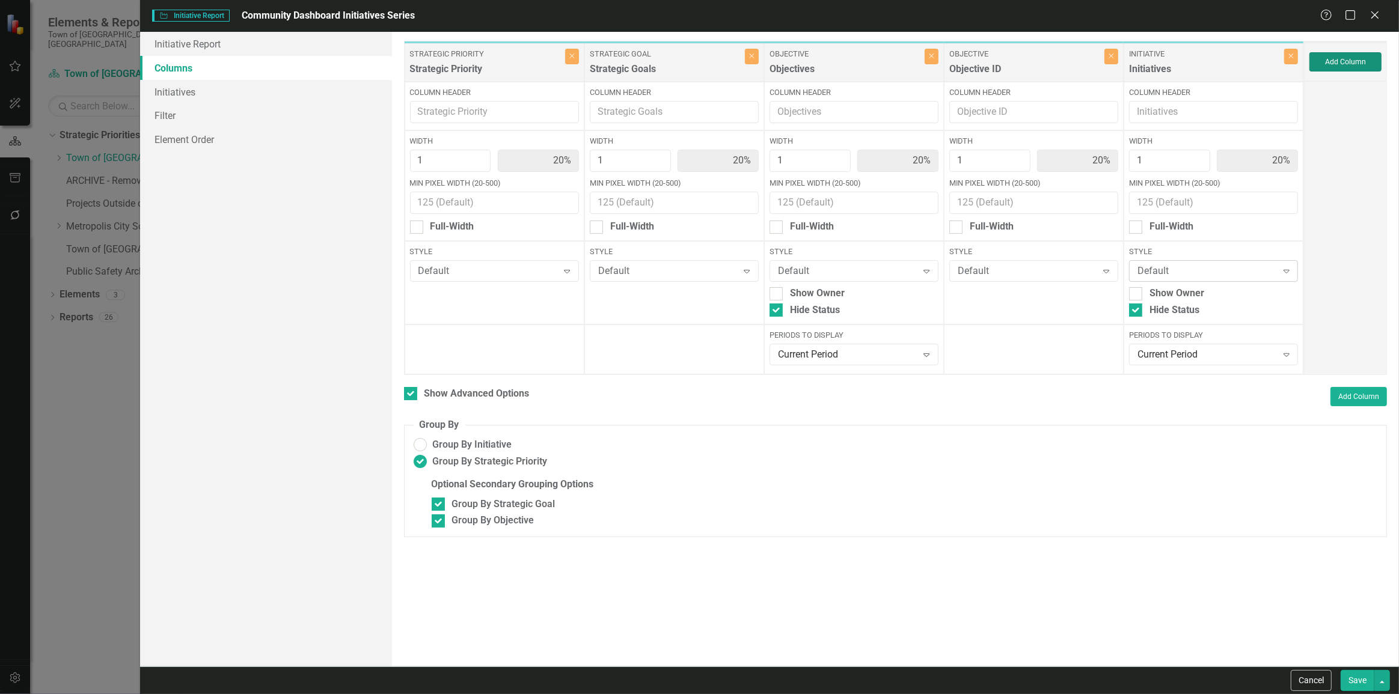
type input "17%"
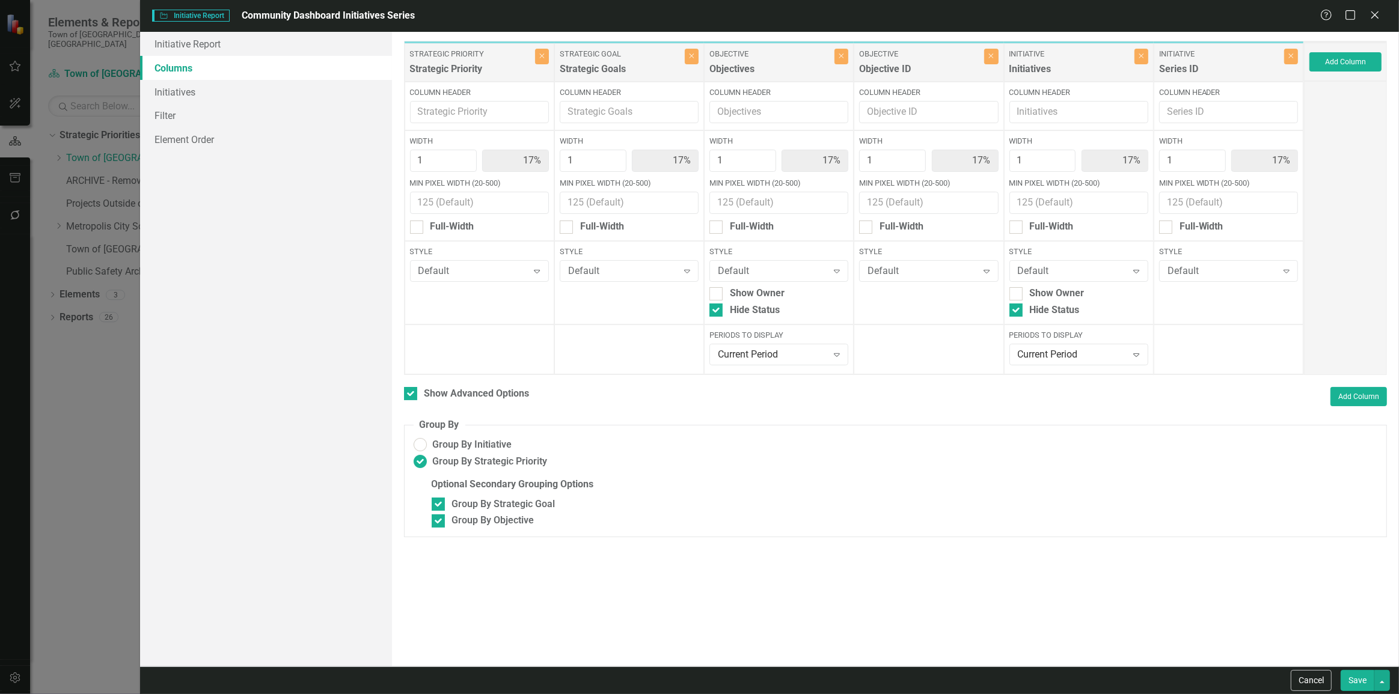
click at [1367, 688] on button "Save" at bounding box center [1357, 680] width 34 height 21
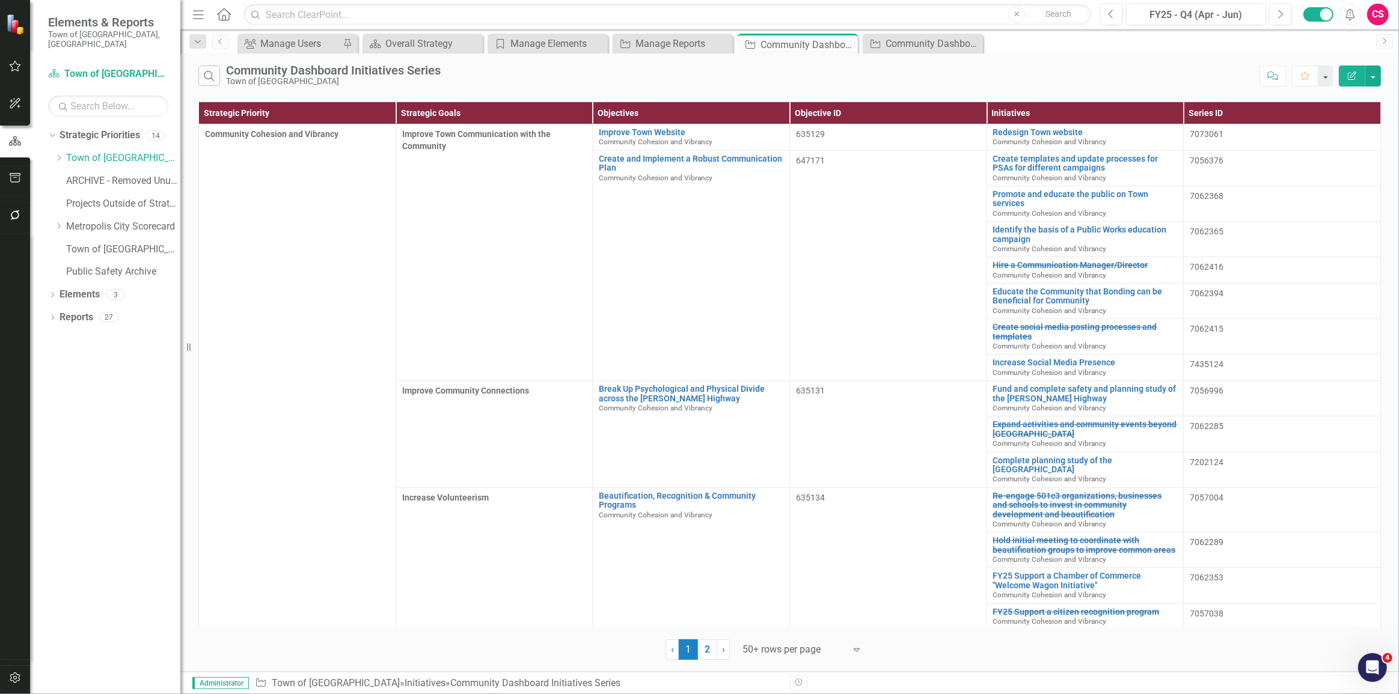
click at [1381, 73] on div "Search Community Dashboard Initiatives Series Town of Wethersfield Comment Favo…" at bounding box center [789, 72] width 1218 height 39
click at [1377, 76] on button "button" at bounding box center [1373, 76] width 16 height 21
click at [1334, 144] on link "Excel Export to Excel" at bounding box center [1332, 144] width 95 height 22
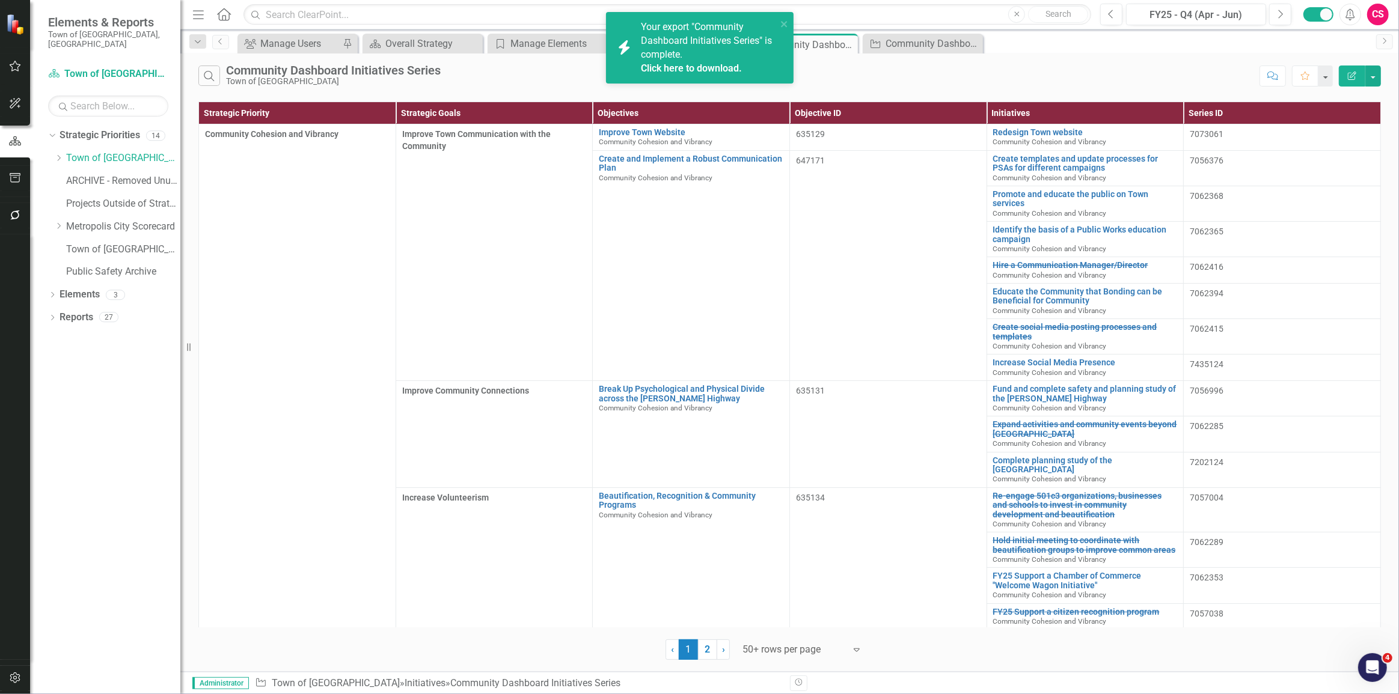
click at [714, 63] on link "Click here to download." at bounding box center [691, 68] width 101 height 11
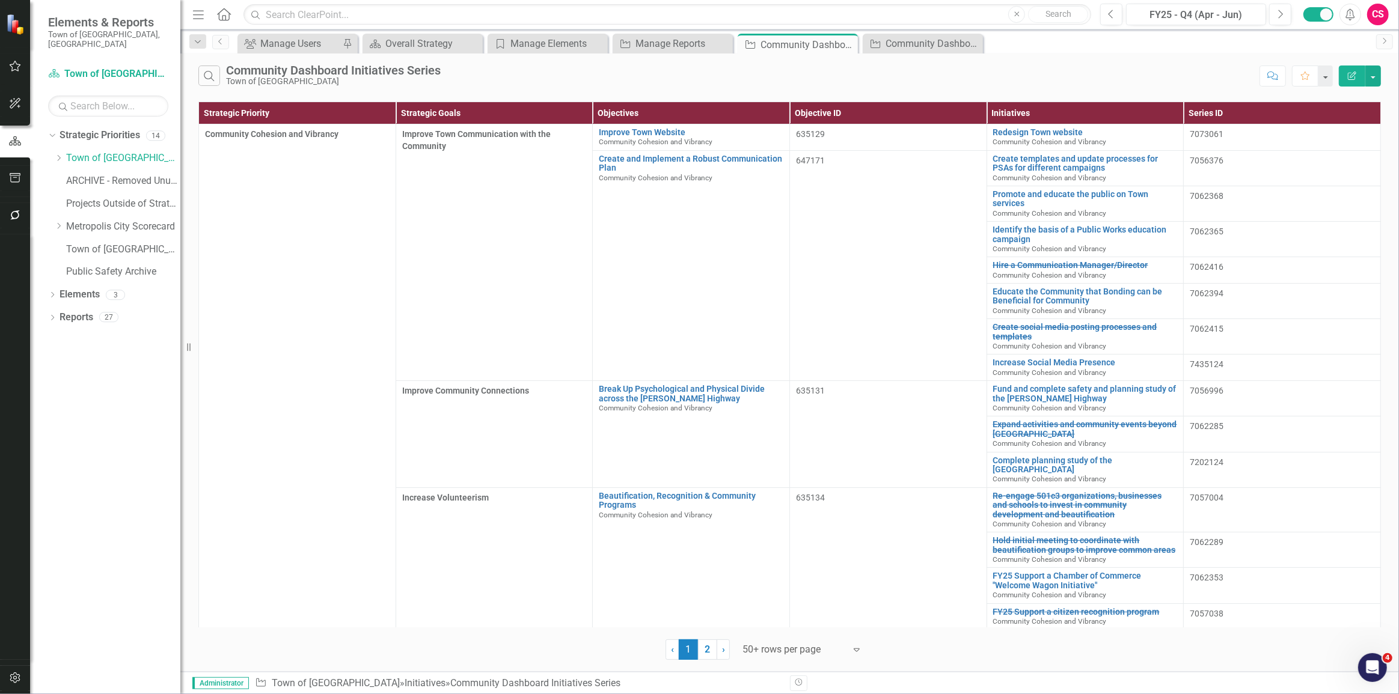
drag, startPoint x: 1123, startPoint y: 52, endPoint x: 1179, endPoint y: 95, distance: 70.7
click at [1126, 52] on div "Group Manage Users Pin Strategic Priority Overall Strategy Close Strategic Goal…" at bounding box center [802, 43] width 1135 height 19
click at [1351, 79] on icon "Edit Report" at bounding box center [1351, 76] width 11 height 8
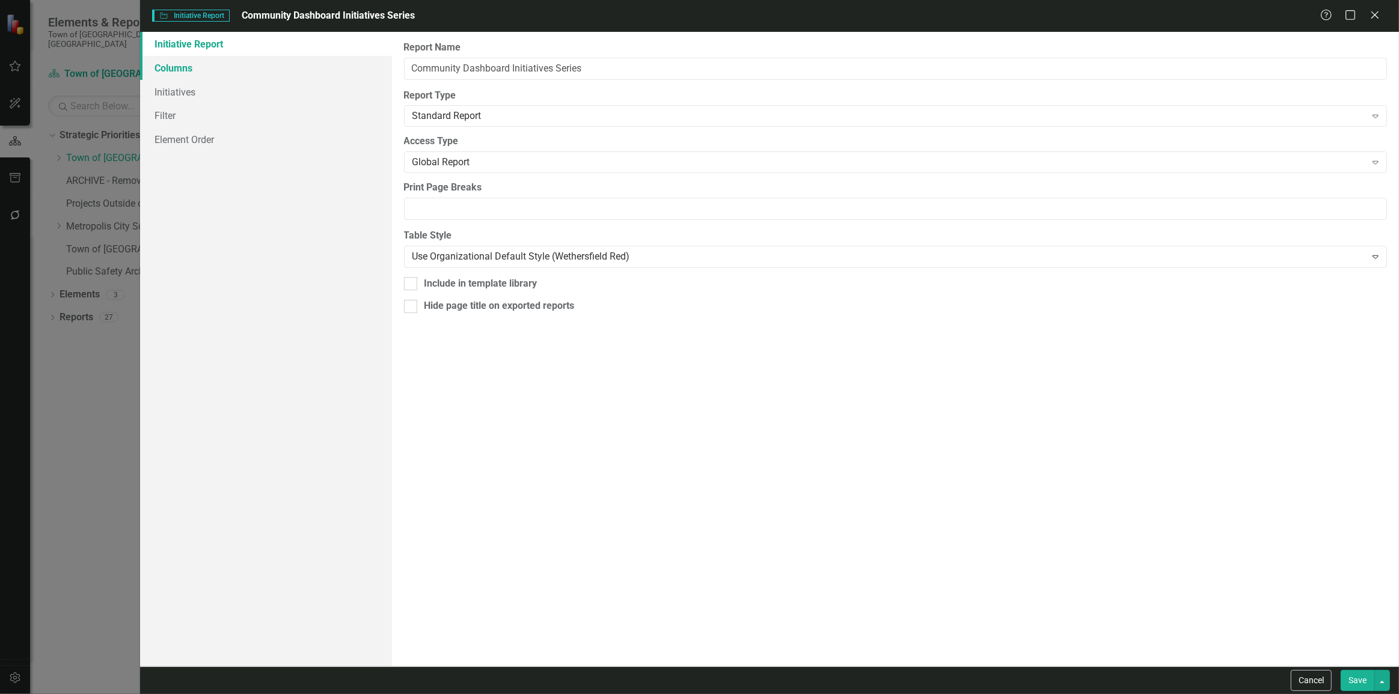
click at [242, 73] on link "Columns" at bounding box center [266, 68] width 252 height 24
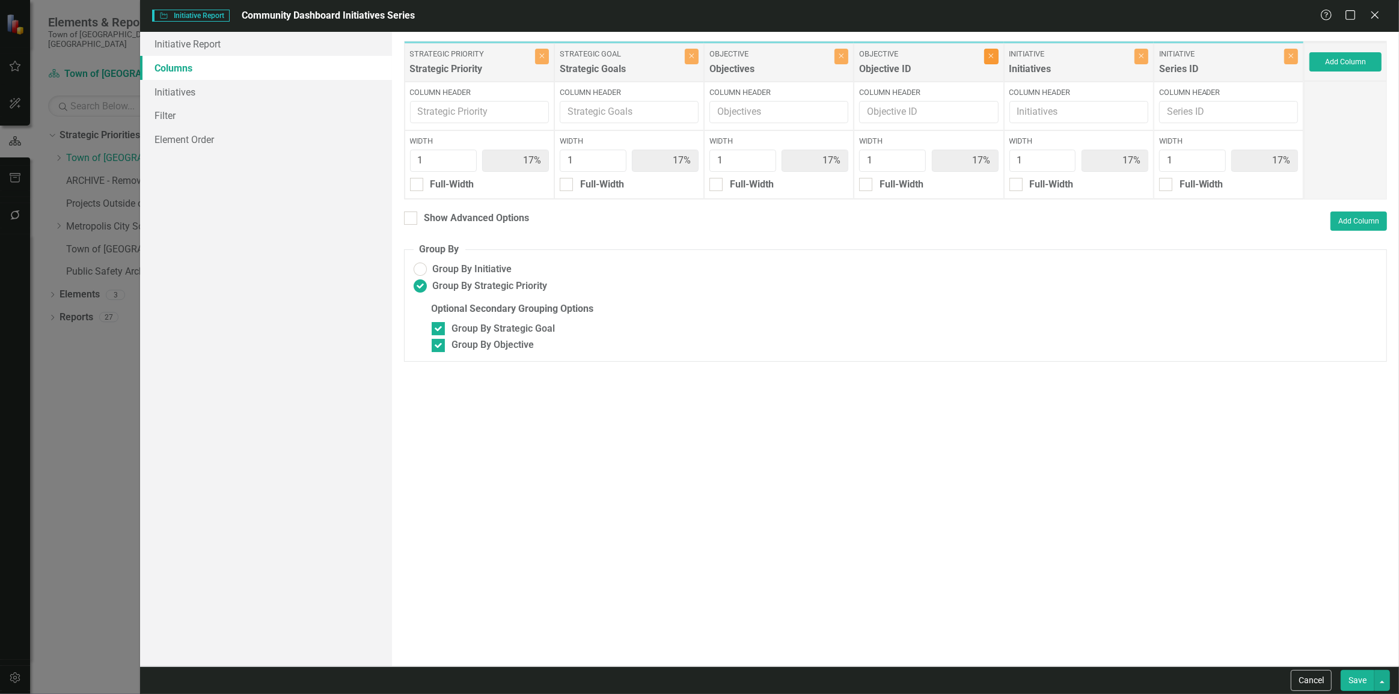
click at [996, 57] on button "Close" at bounding box center [991, 57] width 14 height 16
type input "20%"
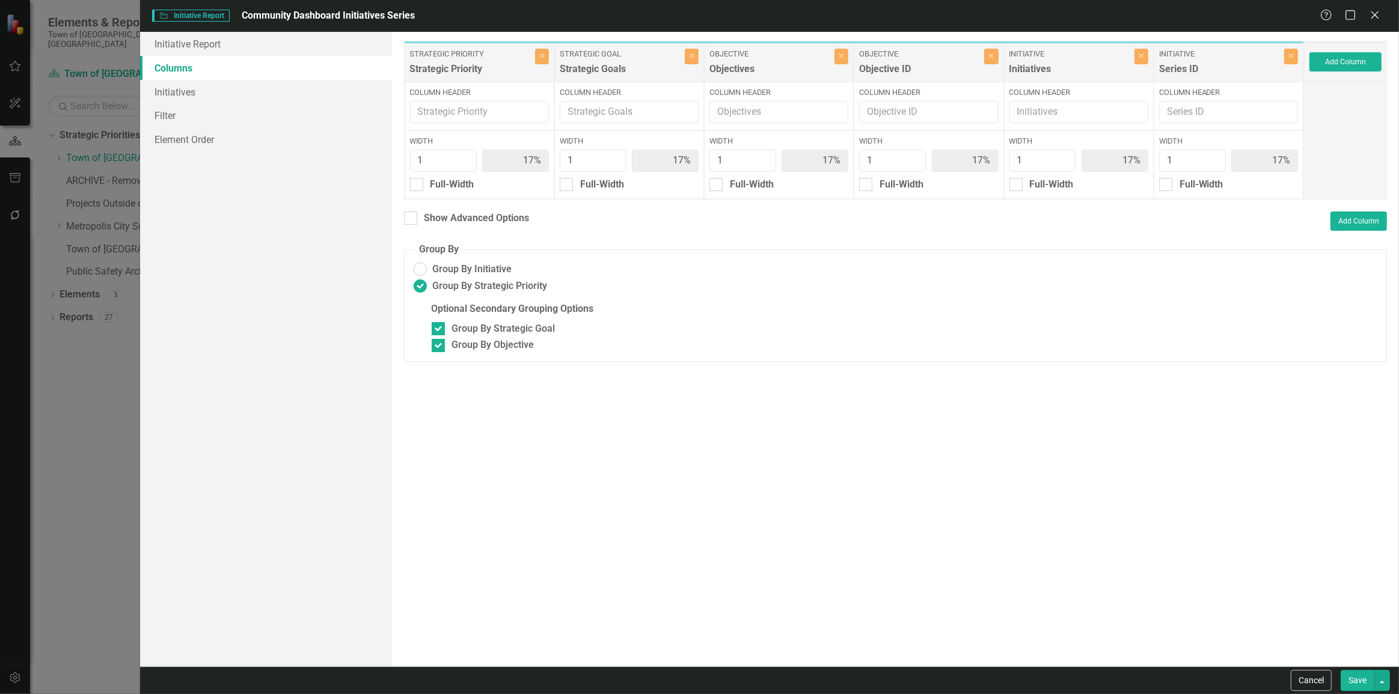
type input "20%"
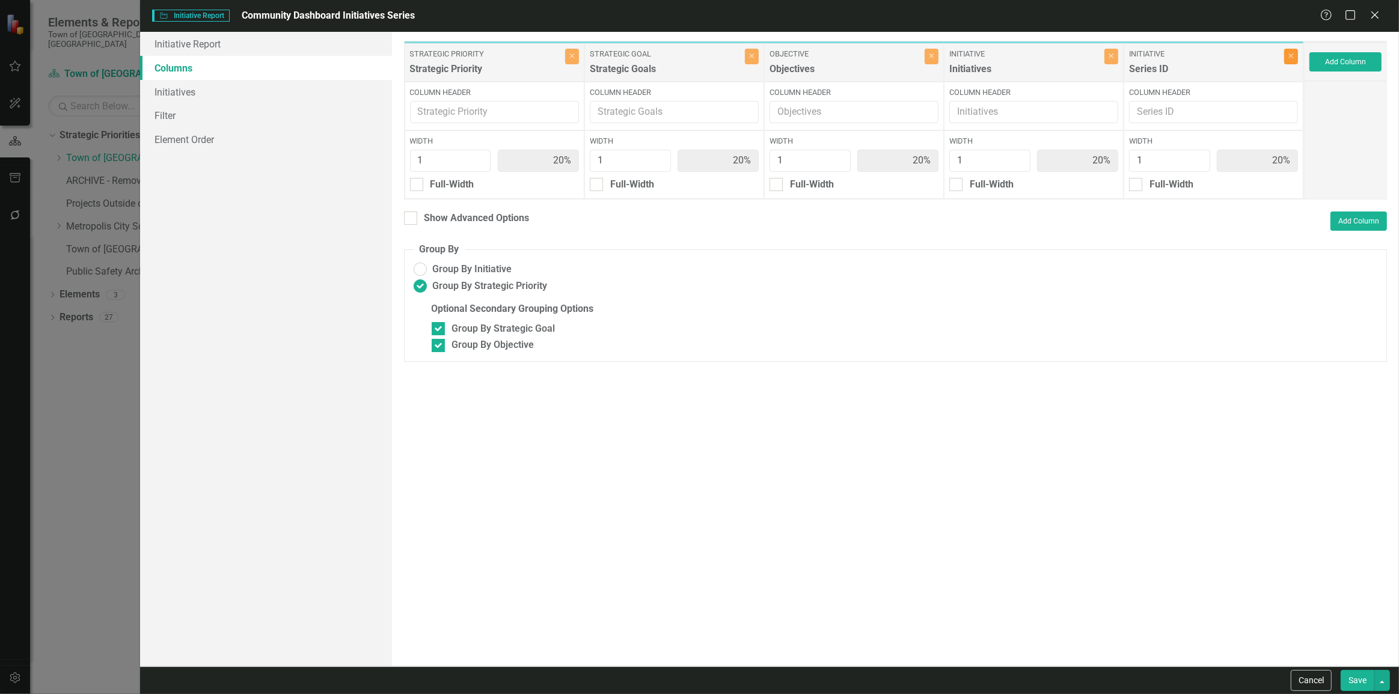
click at [1286, 57] on button "Close" at bounding box center [1291, 57] width 14 height 16
type input "25%"
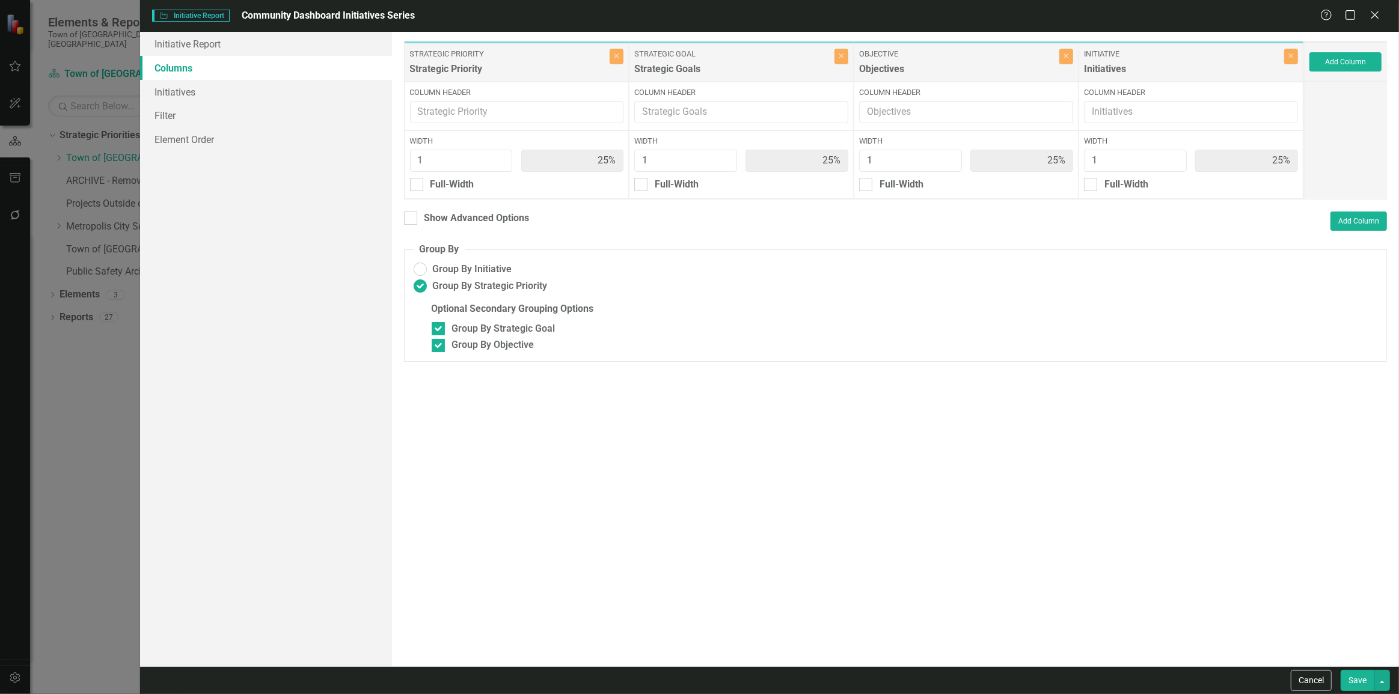
click at [1339, 676] on div "Save" at bounding box center [1363, 680] width 52 height 21
click at [1358, 688] on button "Save" at bounding box center [1357, 680] width 34 height 21
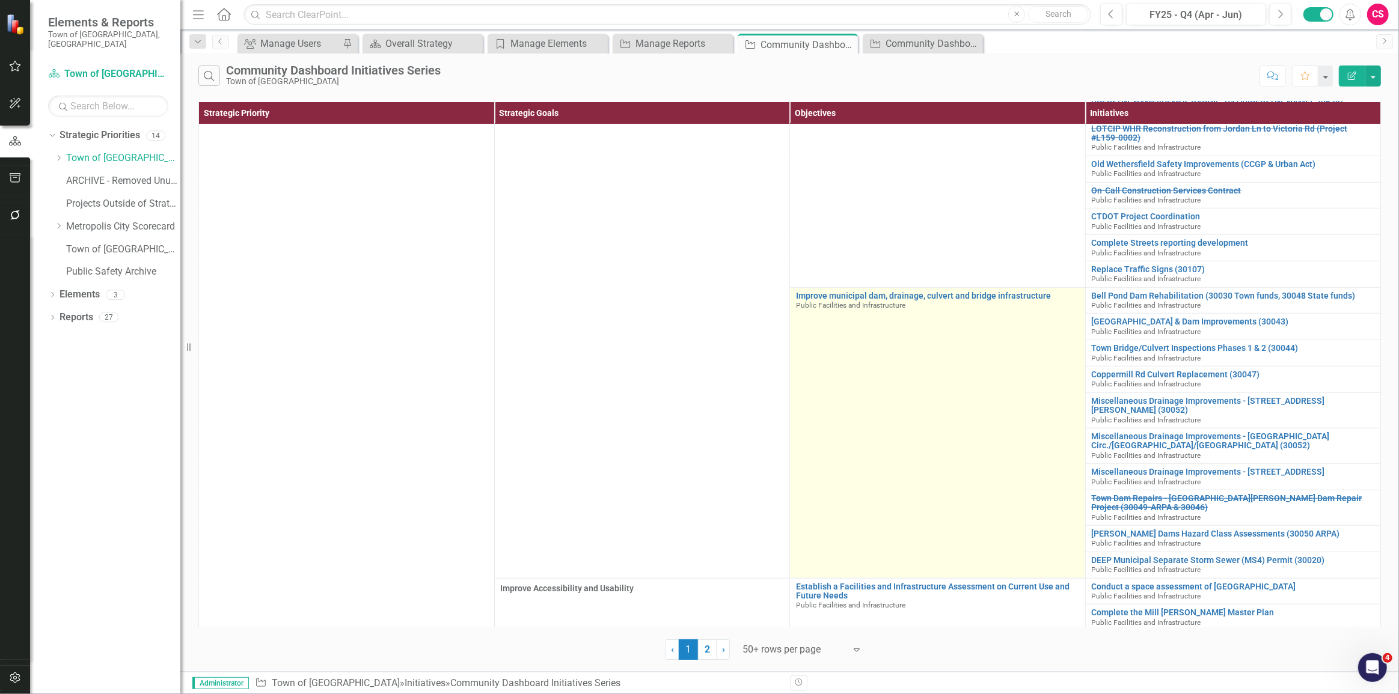
scroll to position [1366, 0]
